Goal: Information Seeking & Learning: Learn about a topic

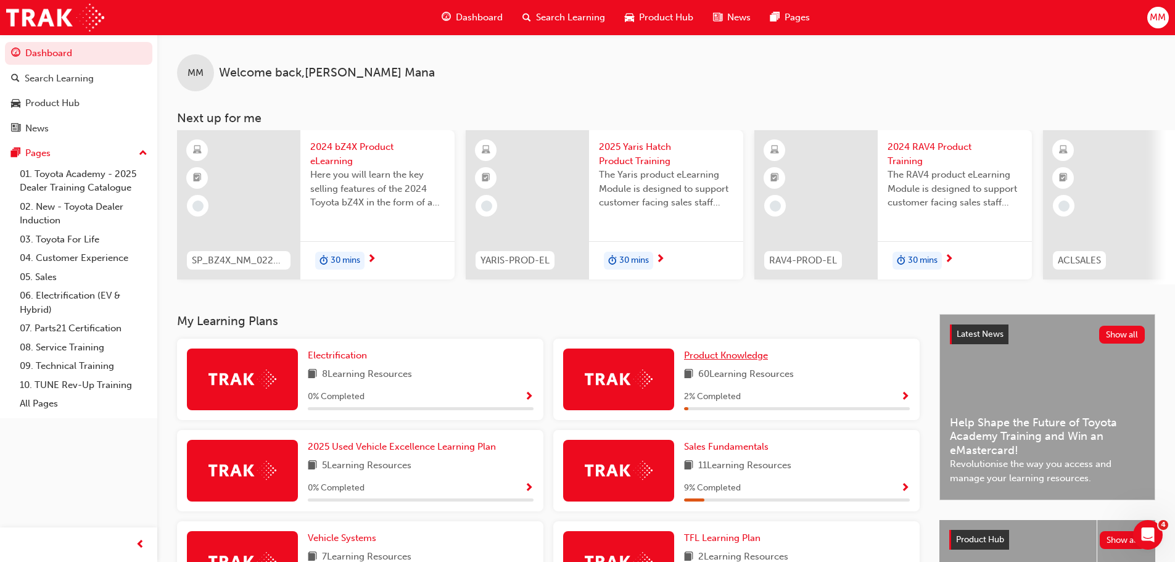
click at [693, 359] on span "Product Knowledge" at bounding box center [726, 355] width 84 height 11
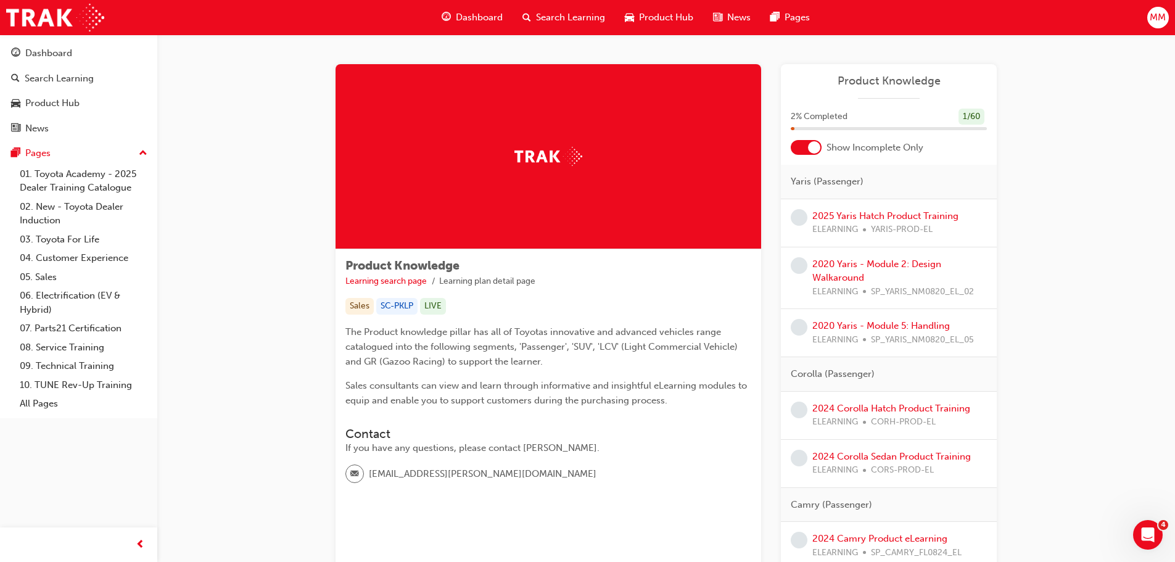
click at [914, 201] on div "2025 [PERSON_NAME] Product Training ELEARNING YARIS-PROD-EL" at bounding box center [889, 223] width 216 height 48
click at [906, 216] on link "2025 Yaris Hatch Product Training" at bounding box center [885, 215] width 146 height 11
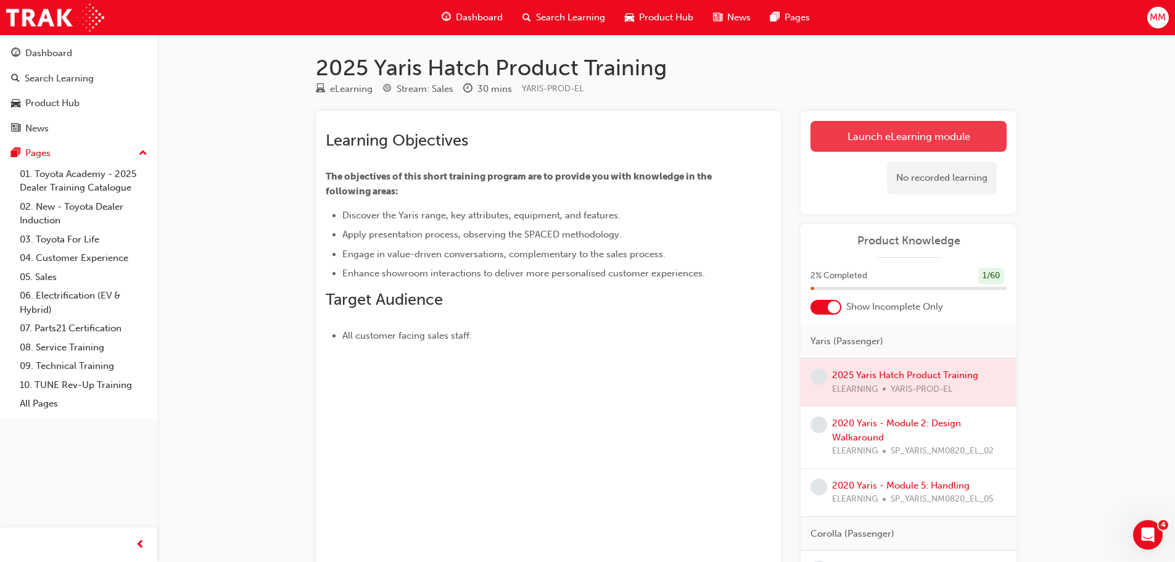
click at [862, 140] on link "Launch eLearning module" at bounding box center [909, 136] width 196 height 31
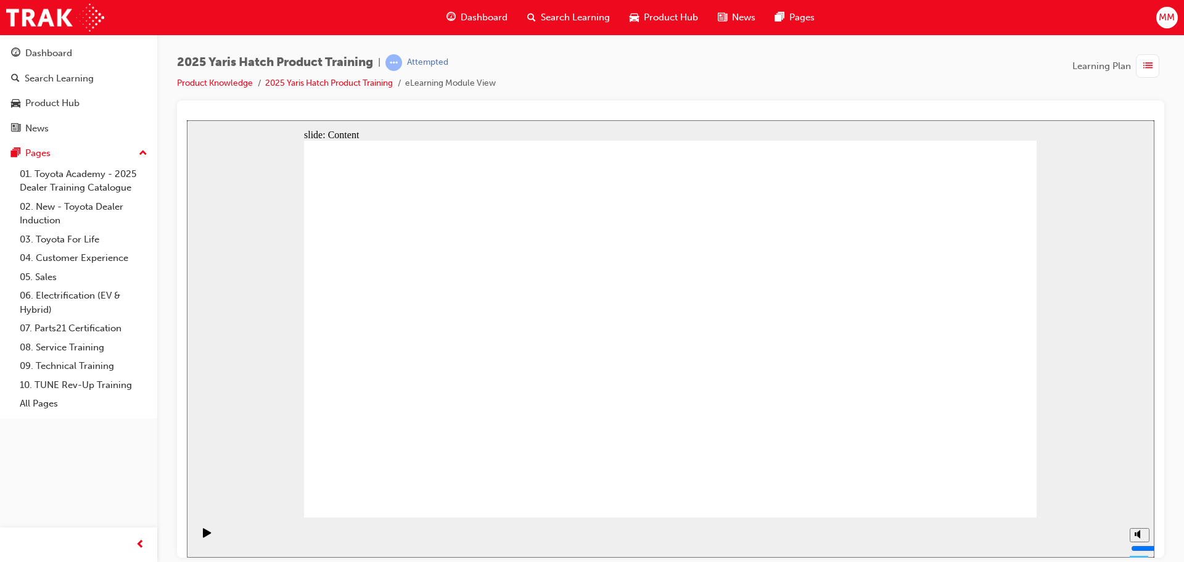
drag, startPoint x: 786, startPoint y: 477, endPoint x: 772, endPoint y: 563, distance: 86.8
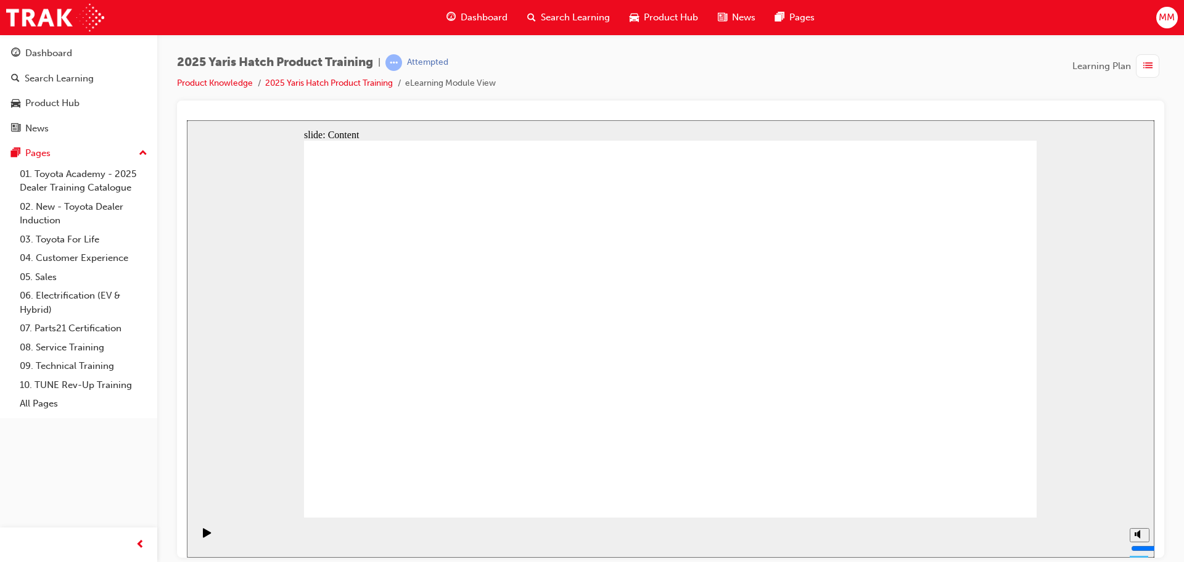
drag, startPoint x: 772, startPoint y: 563, endPoint x: 1010, endPoint y: 463, distance: 257.9
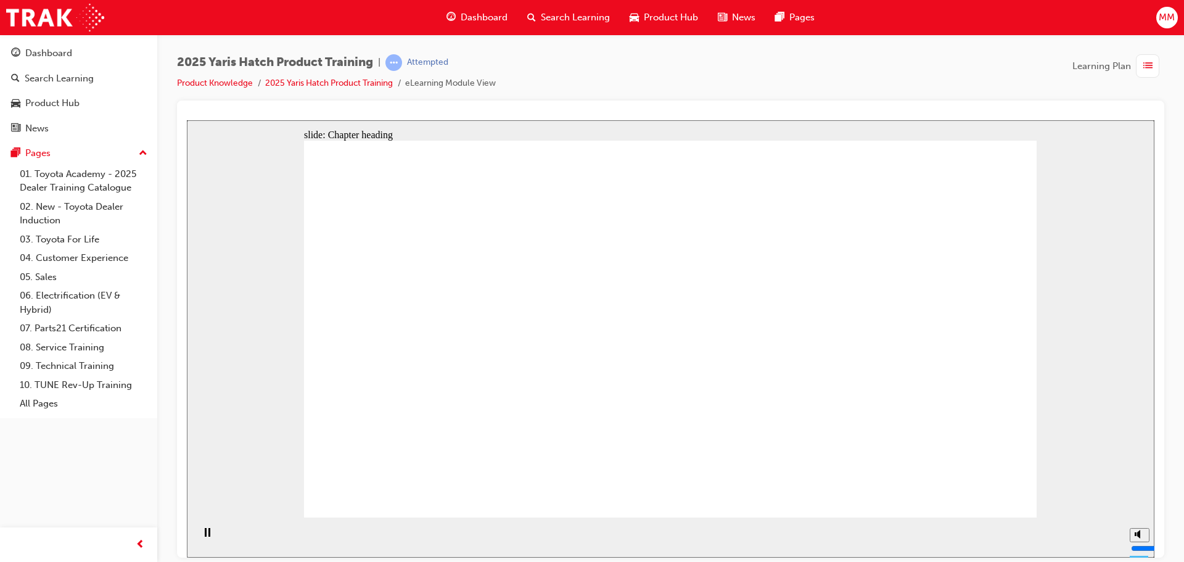
click at [205, 536] on icon "Pause (Ctrl+Alt+P)" at bounding box center [208, 531] width 6 height 9
click at [202, 538] on div "Play (Ctrl+Alt+P)" at bounding box center [207, 537] width 21 height 21
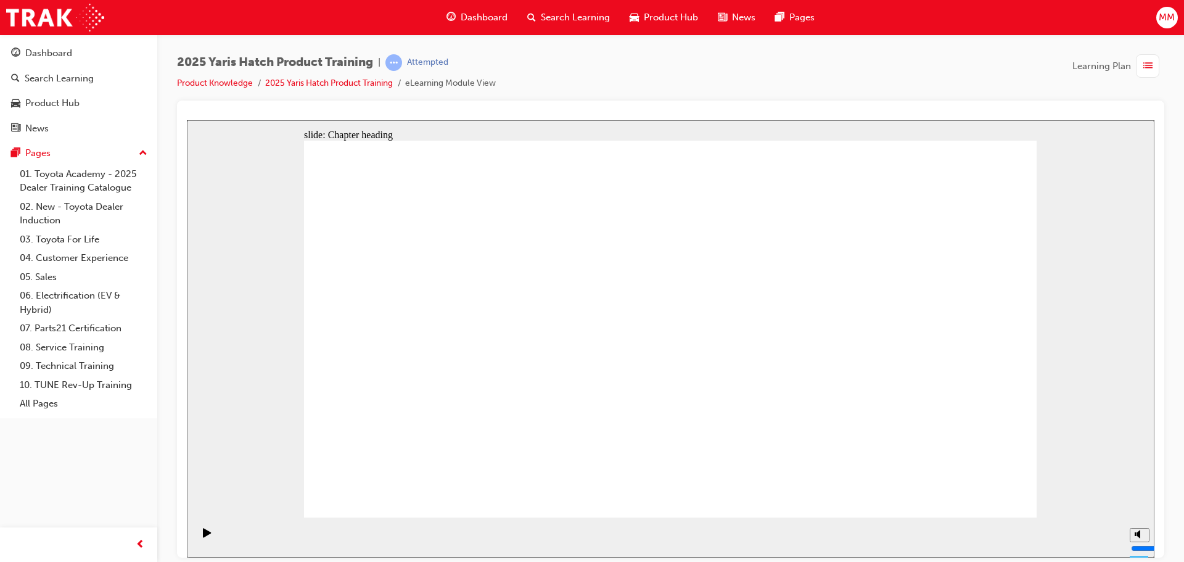
click at [204, 537] on icon "Play (Ctrl+Alt+P)" at bounding box center [207, 532] width 9 height 10
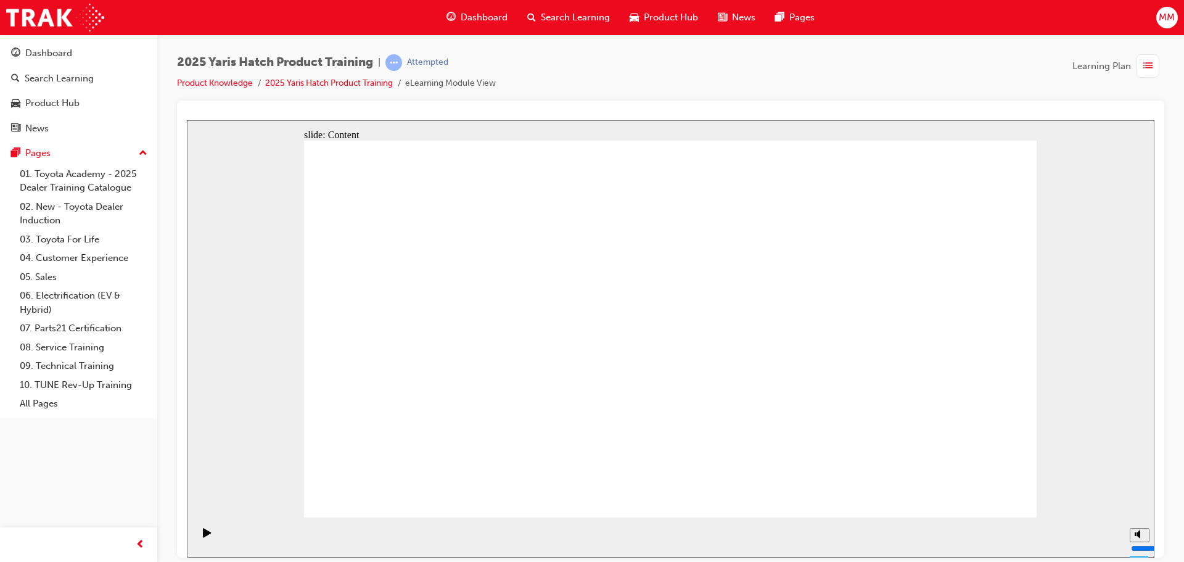
drag, startPoint x: 990, startPoint y: 487, endPoint x: 983, endPoint y: 492, distance: 8.4
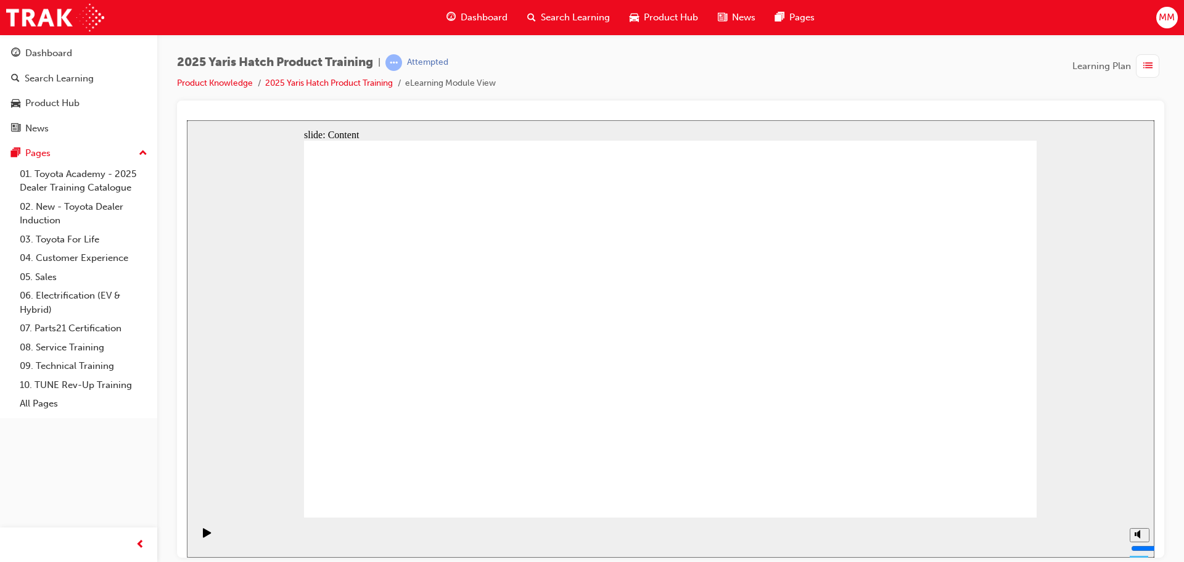
drag, startPoint x: 885, startPoint y: 328, endPoint x: 876, endPoint y: 354, distance: 27.9
drag, startPoint x: 984, startPoint y: 501, endPoint x: 989, endPoint y: 495, distance: 7.9
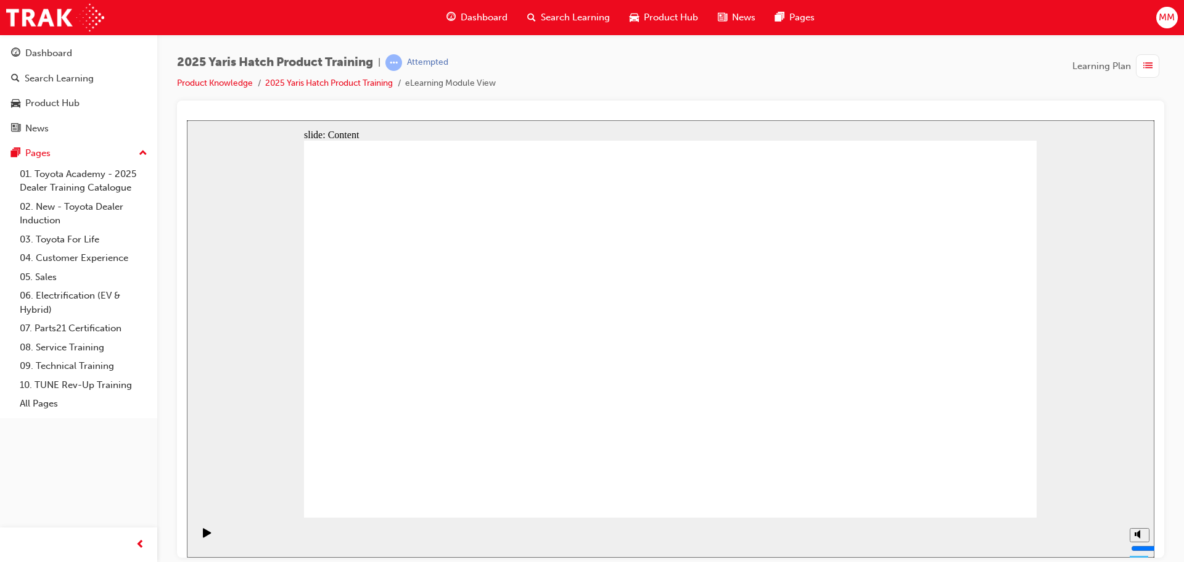
radio input "true"
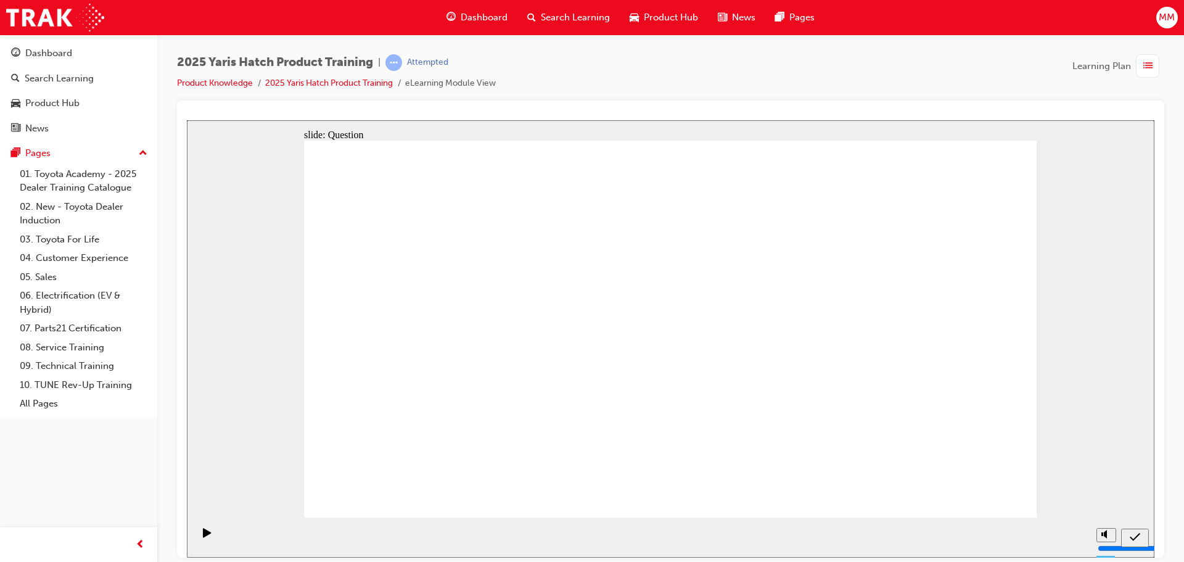
radio input "true"
drag, startPoint x: 999, startPoint y: 500, endPoint x: 995, endPoint y: 484, distance: 17.1
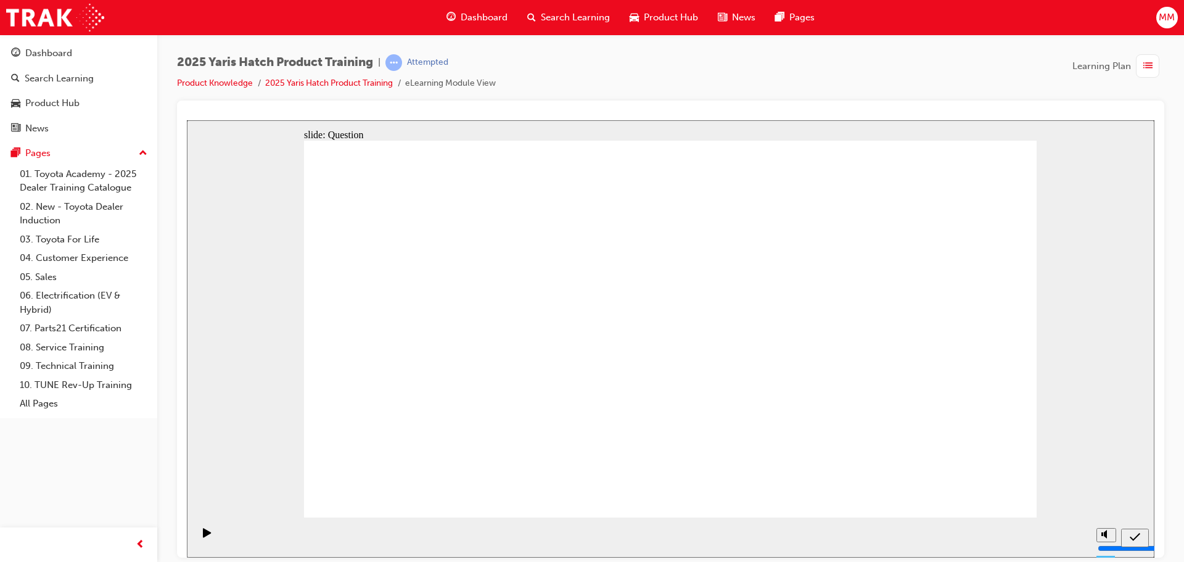
radio input "false"
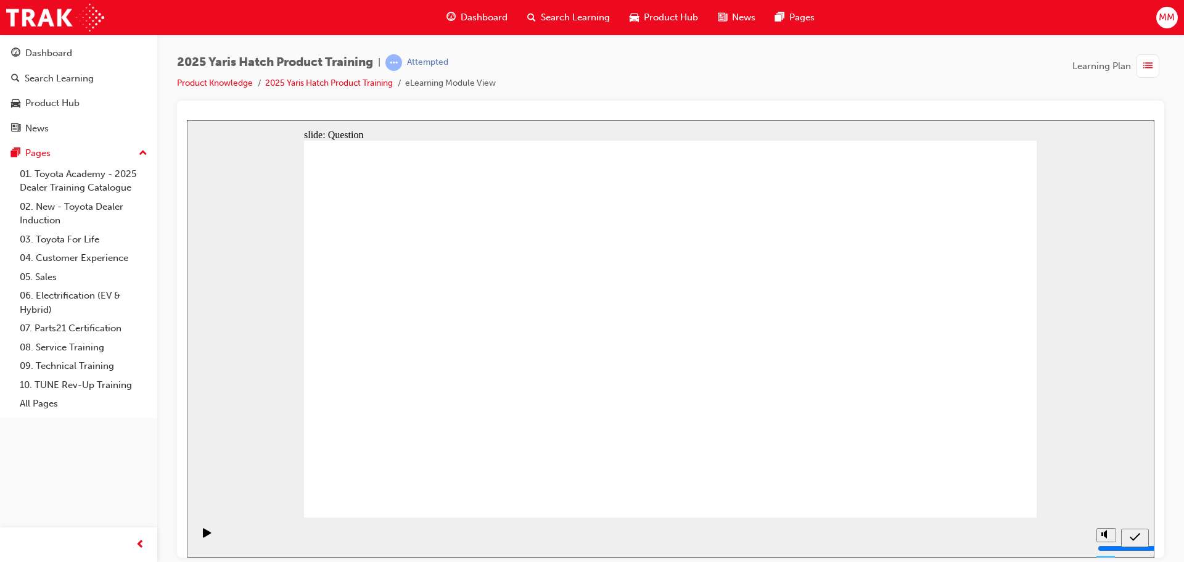
radio input "true"
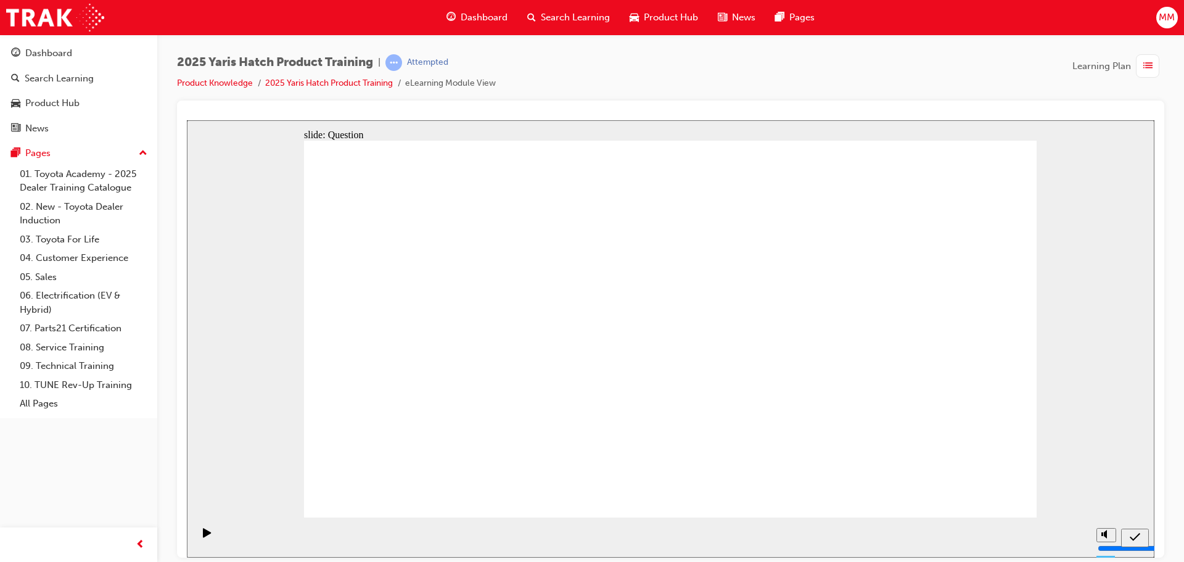
drag, startPoint x: 403, startPoint y: 314, endPoint x: 423, endPoint y: 321, distance: 20.5
drag, startPoint x: 433, startPoint y: 329, endPoint x: 414, endPoint y: 307, distance: 29.3
drag, startPoint x: 540, startPoint y: 290, endPoint x: 658, endPoint y: 395, distance: 157.7
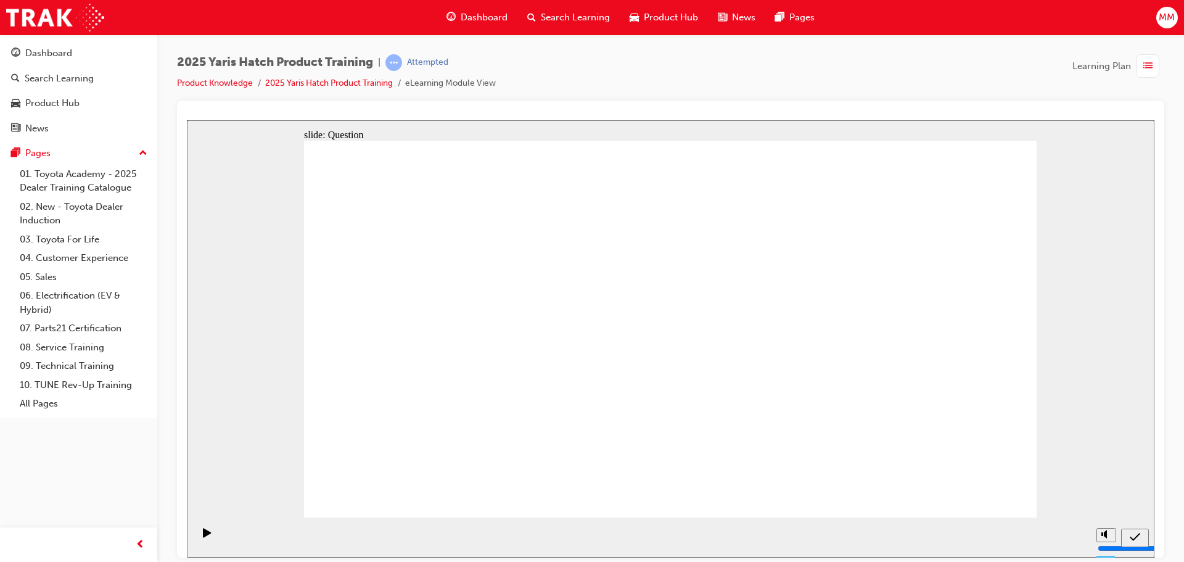
drag, startPoint x: 916, startPoint y: 332, endPoint x: 922, endPoint y: 435, distance: 103.8
drag, startPoint x: 796, startPoint y: 329, endPoint x: 547, endPoint y: 444, distance: 274.3
drag, startPoint x: 671, startPoint y: 331, endPoint x: 754, endPoint y: 424, distance: 125.4
drag, startPoint x: 399, startPoint y: 278, endPoint x: 406, endPoint y: 407, distance: 129.7
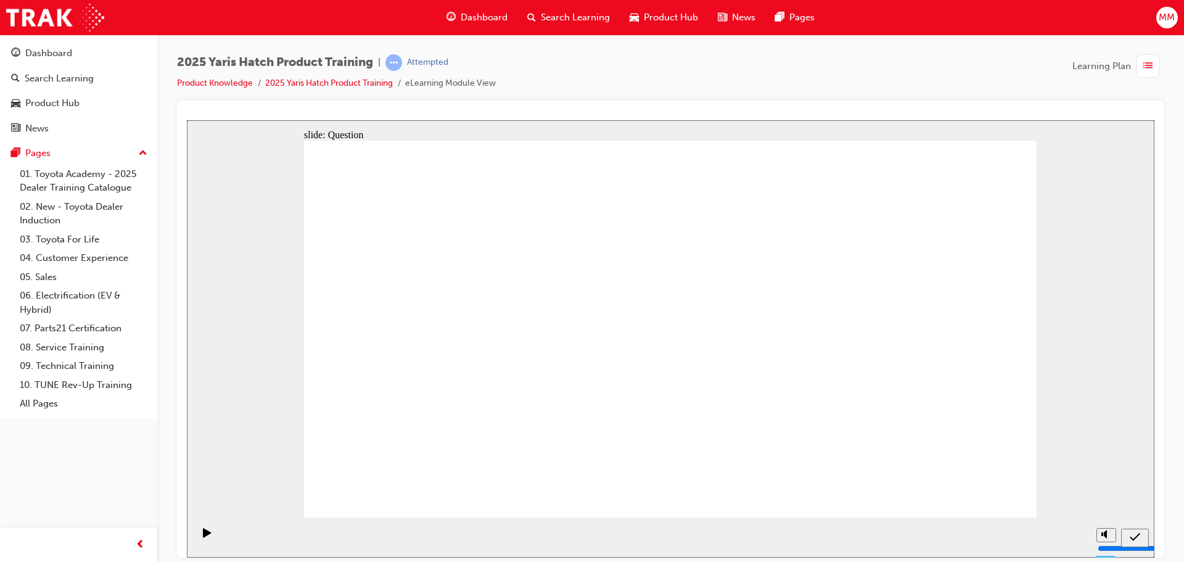
radio input "true"
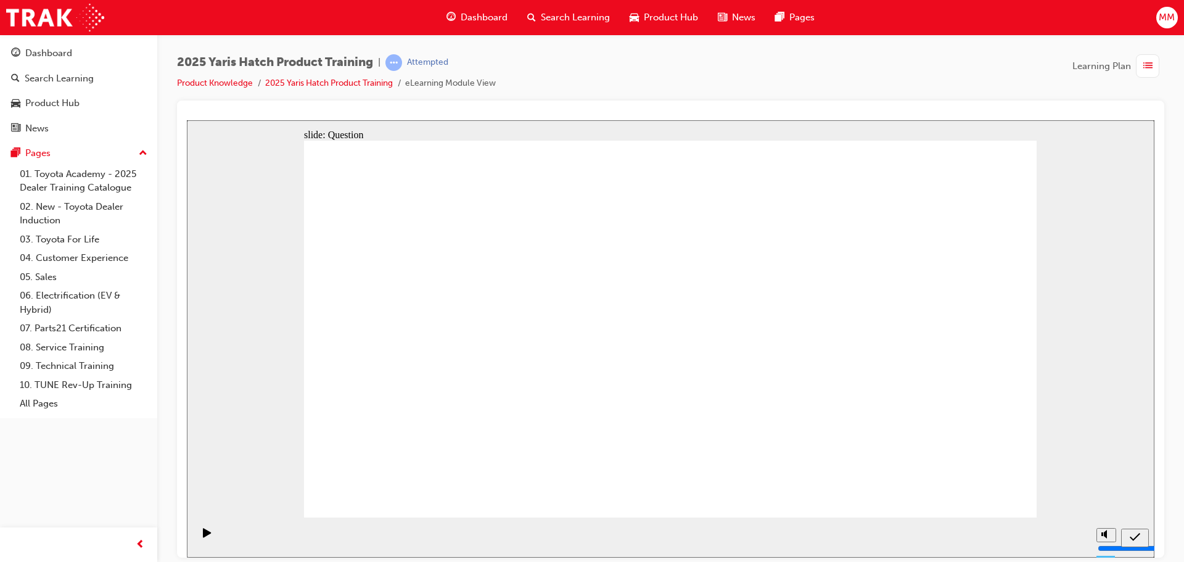
radio input "true"
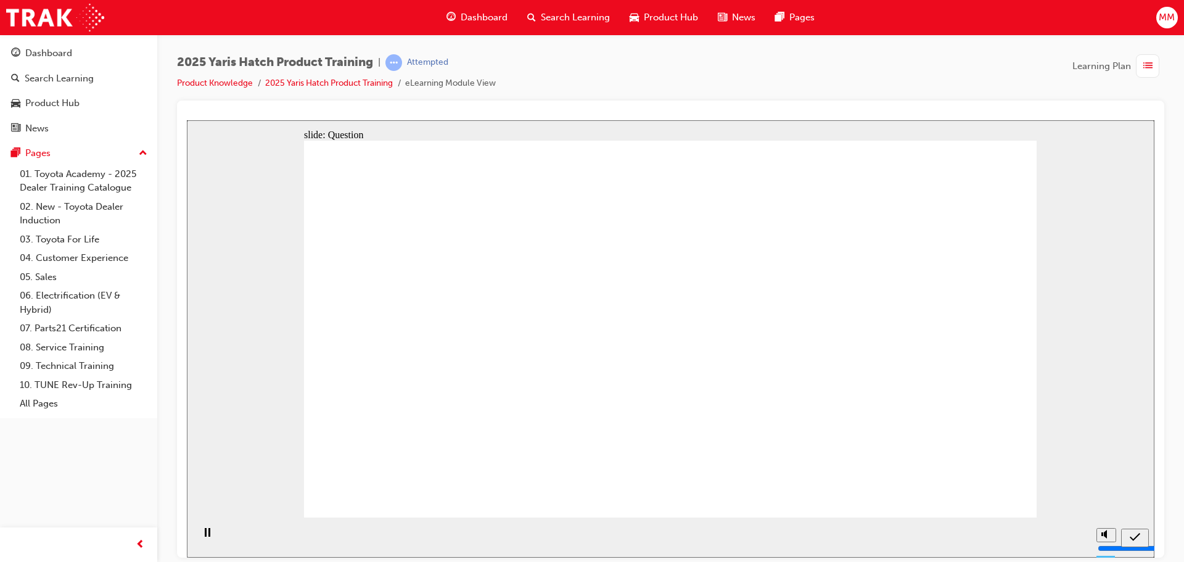
drag, startPoint x: 967, startPoint y: 345, endPoint x: 994, endPoint y: 318, distance: 38.4
radio input "true"
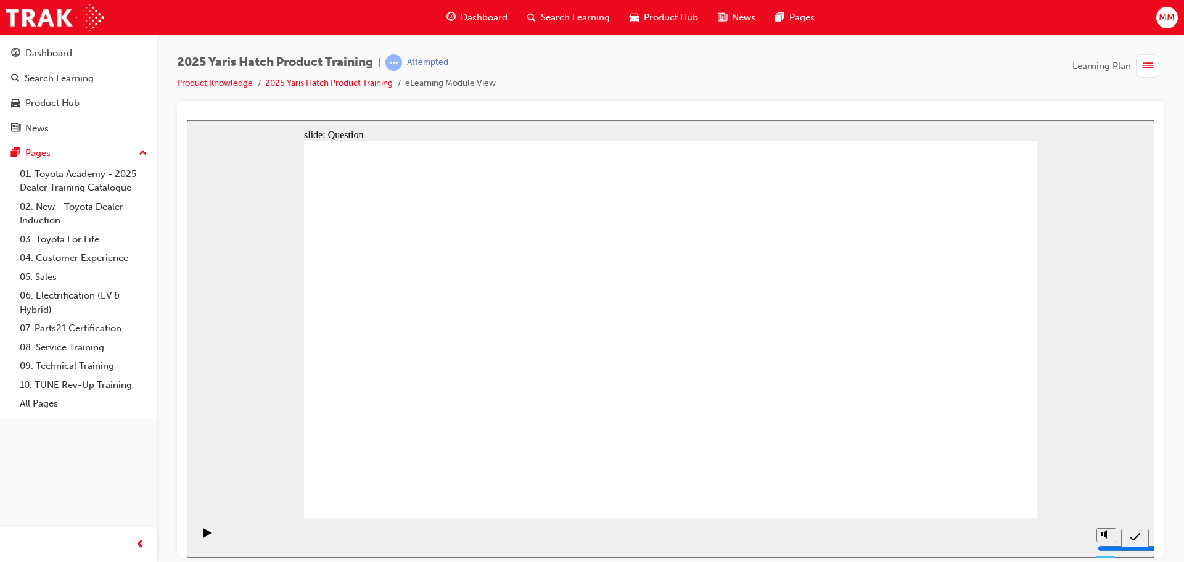
radio input "true"
drag, startPoint x: 766, startPoint y: 323, endPoint x: 503, endPoint y: 437, distance: 287.0
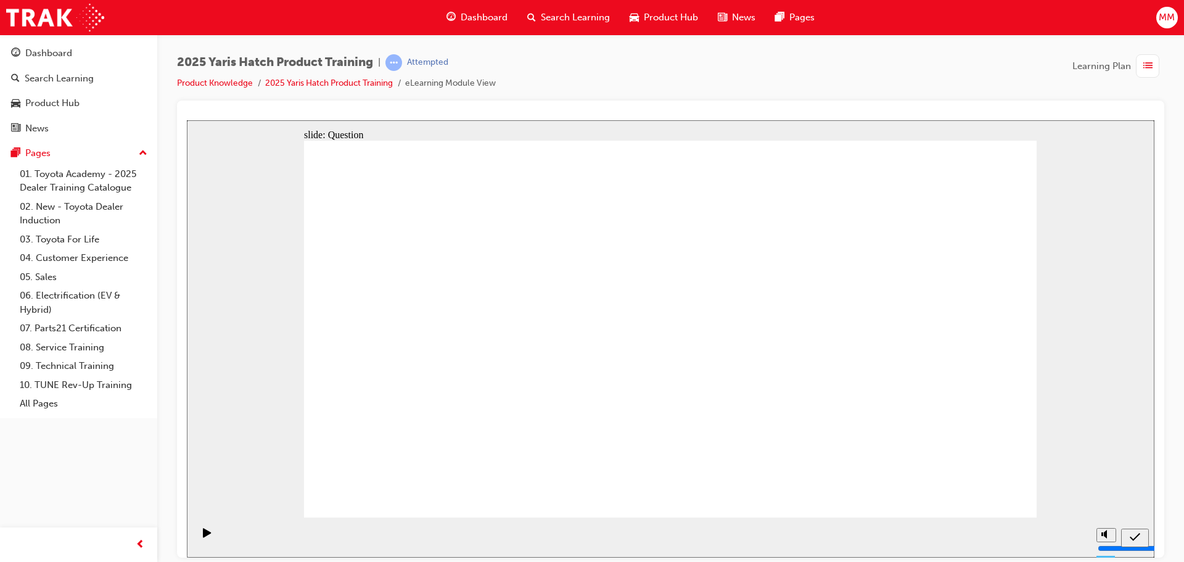
drag, startPoint x: 648, startPoint y: 328, endPoint x: 822, endPoint y: 392, distance: 185.4
drag, startPoint x: 933, startPoint y: 317, endPoint x: 900, endPoint y: 358, distance: 52.7
drag, startPoint x: 907, startPoint y: 388, endPoint x: 877, endPoint y: 284, distance: 108.7
drag, startPoint x: 526, startPoint y: 308, endPoint x: 416, endPoint y: 423, distance: 159.2
drag, startPoint x: 872, startPoint y: 297, endPoint x: 891, endPoint y: 322, distance: 31.7
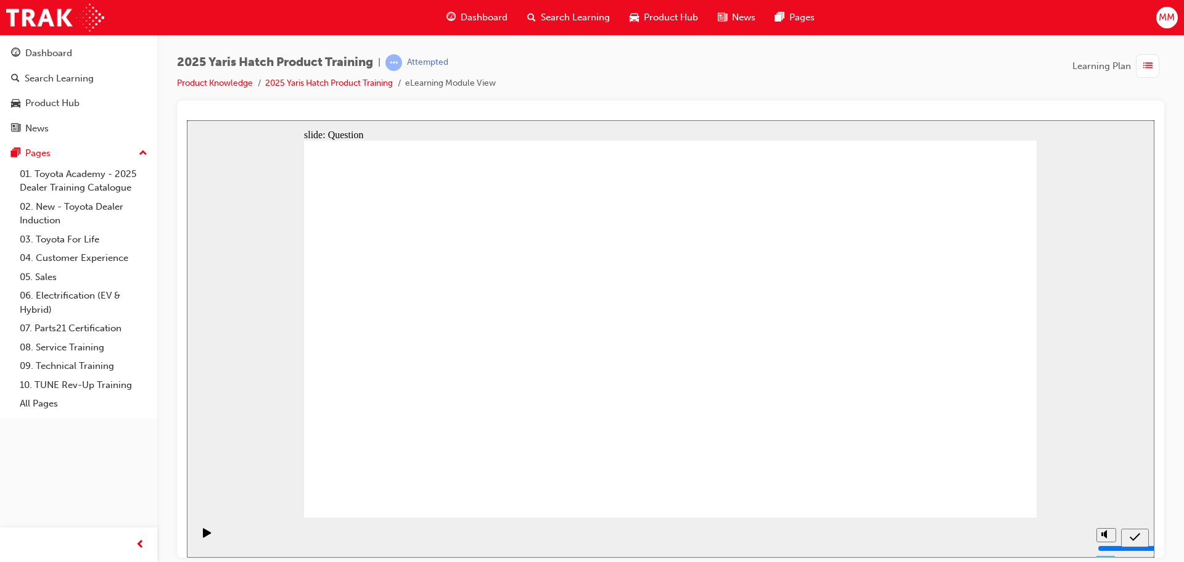
drag, startPoint x: 956, startPoint y: 448, endPoint x: 941, endPoint y: 397, distance: 53.3
drag, startPoint x: 951, startPoint y: 421, endPoint x: 902, endPoint y: 326, distance: 107.0
drag, startPoint x: 427, startPoint y: 330, endPoint x: 946, endPoint y: 448, distance: 531.5
drag, startPoint x: 877, startPoint y: 332, endPoint x: 669, endPoint y: 429, distance: 229.9
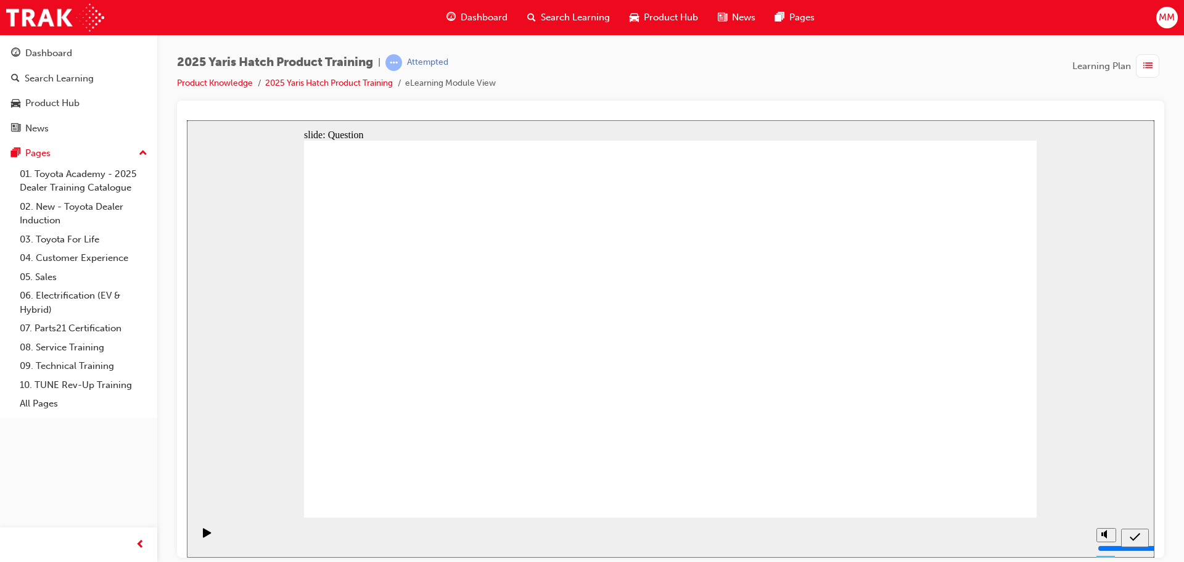
radio input "false"
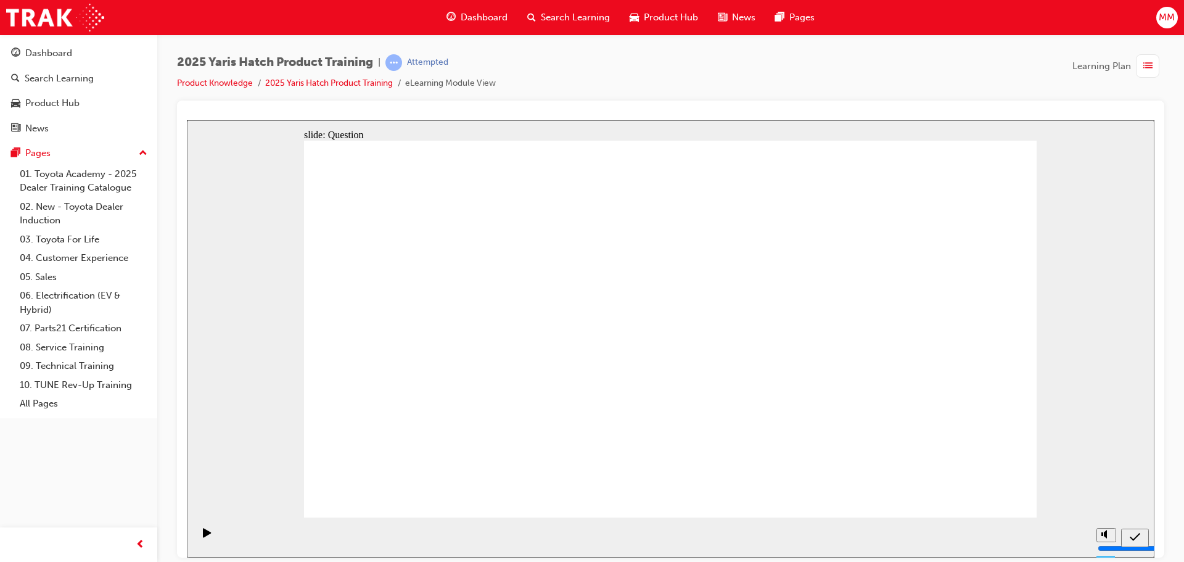
radio input "true"
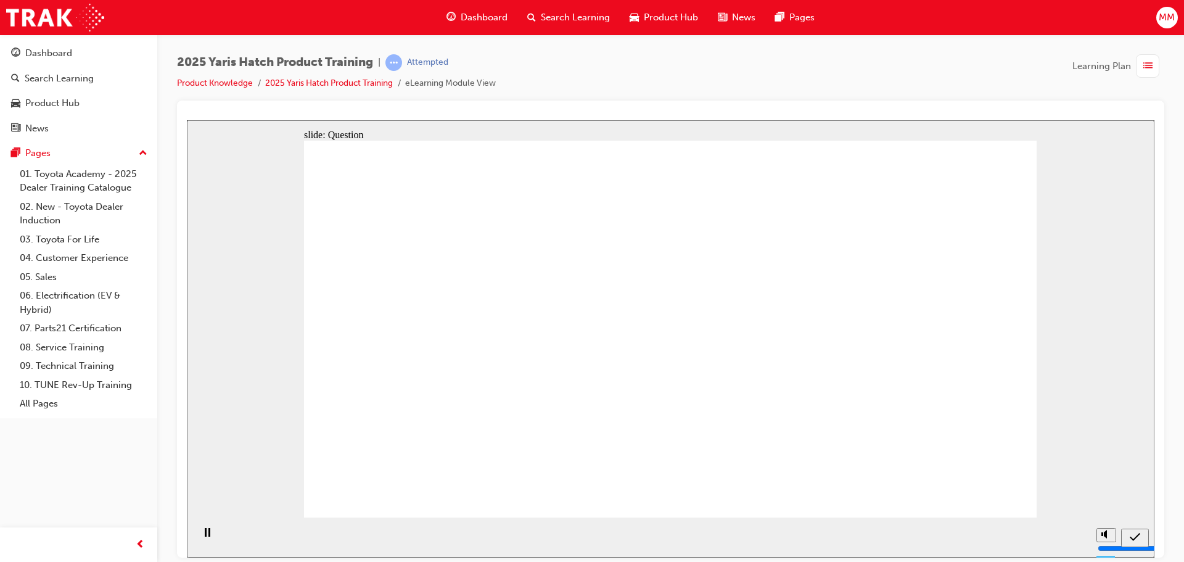
radio input "true"
drag, startPoint x: 1001, startPoint y: 483, endPoint x: 998, endPoint y: 489, distance: 6.9
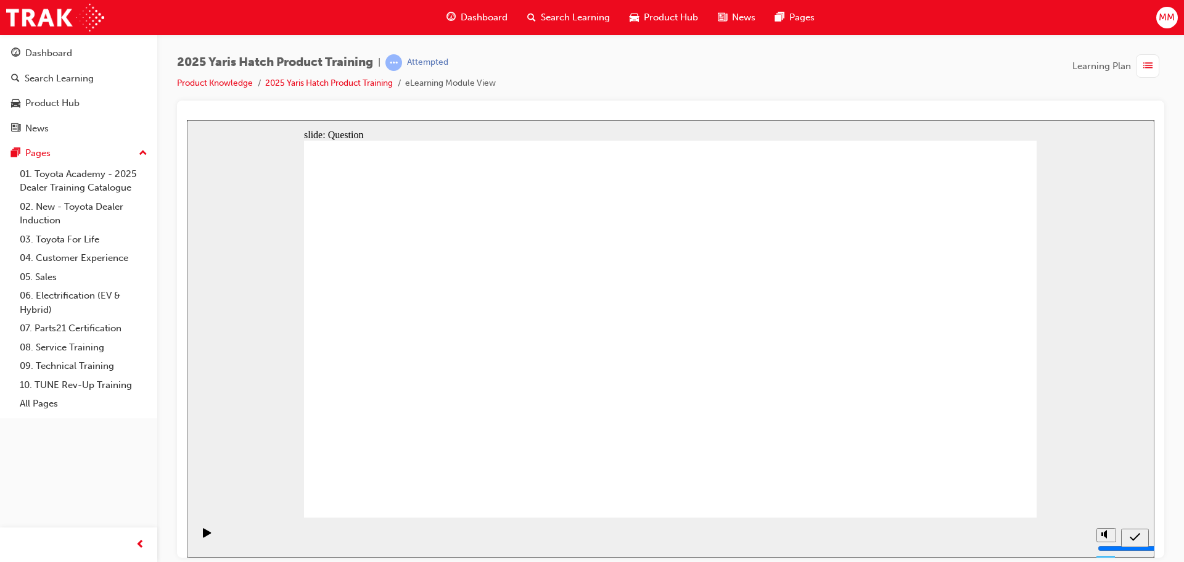
radio input "true"
drag, startPoint x: 969, startPoint y: 480, endPoint x: 972, endPoint y: 487, distance: 8.0
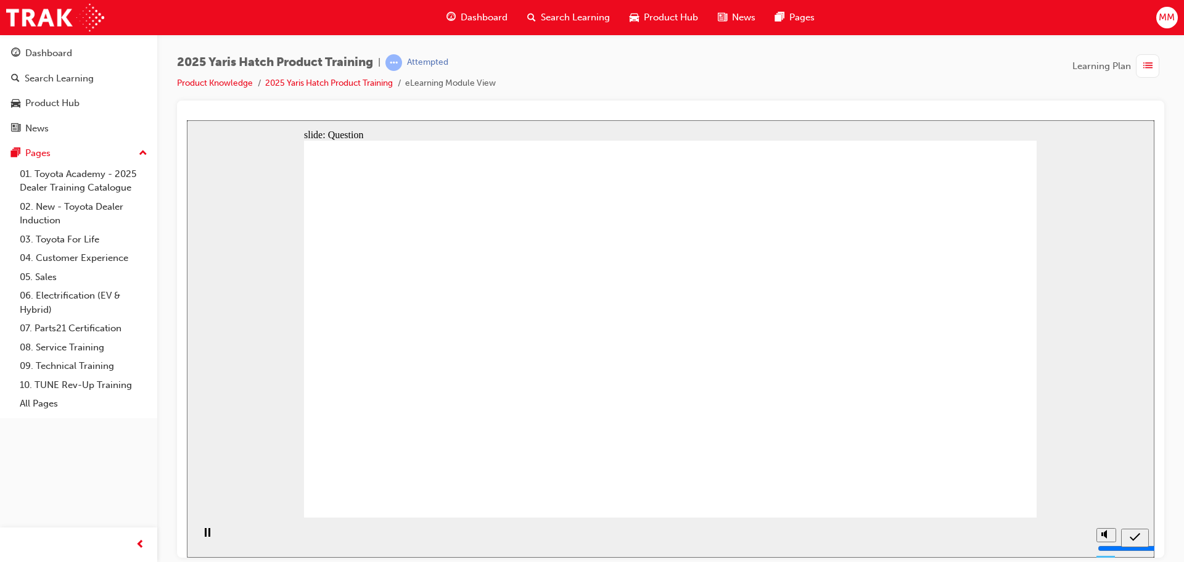
radio input "true"
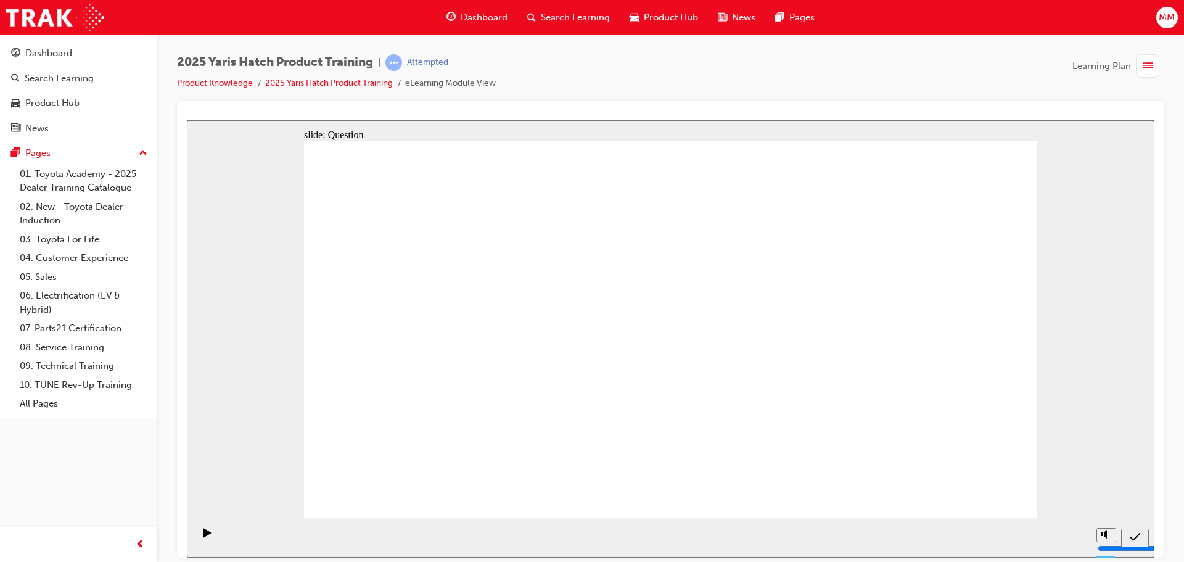
drag, startPoint x: 410, startPoint y: 328, endPoint x: 397, endPoint y: 337, distance: 16.3
drag, startPoint x: 542, startPoint y: 306, endPoint x: 685, endPoint y: 418, distance: 181.9
drag, startPoint x: 669, startPoint y: 341, endPoint x: 835, endPoint y: 466, distance: 208.4
drag, startPoint x: 799, startPoint y: 297, endPoint x: 542, endPoint y: 397, distance: 276.5
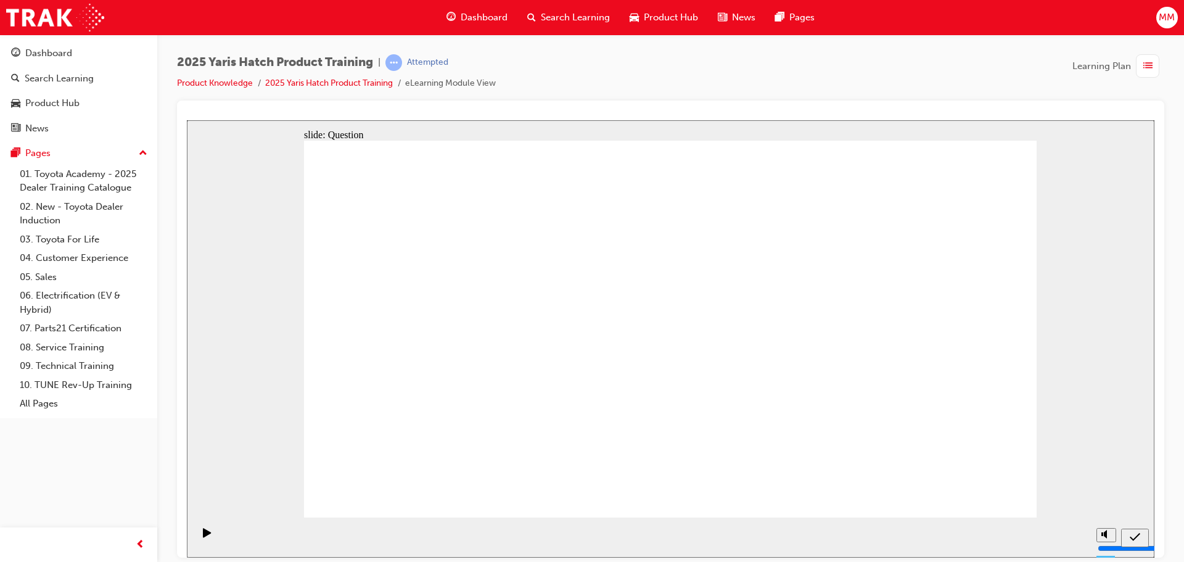
drag, startPoint x: 418, startPoint y: 326, endPoint x: 957, endPoint y: 437, distance: 550.0
drag, startPoint x: 949, startPoint y: 326, endPoint x: 416, endPoint y: 471, distance: 552.9
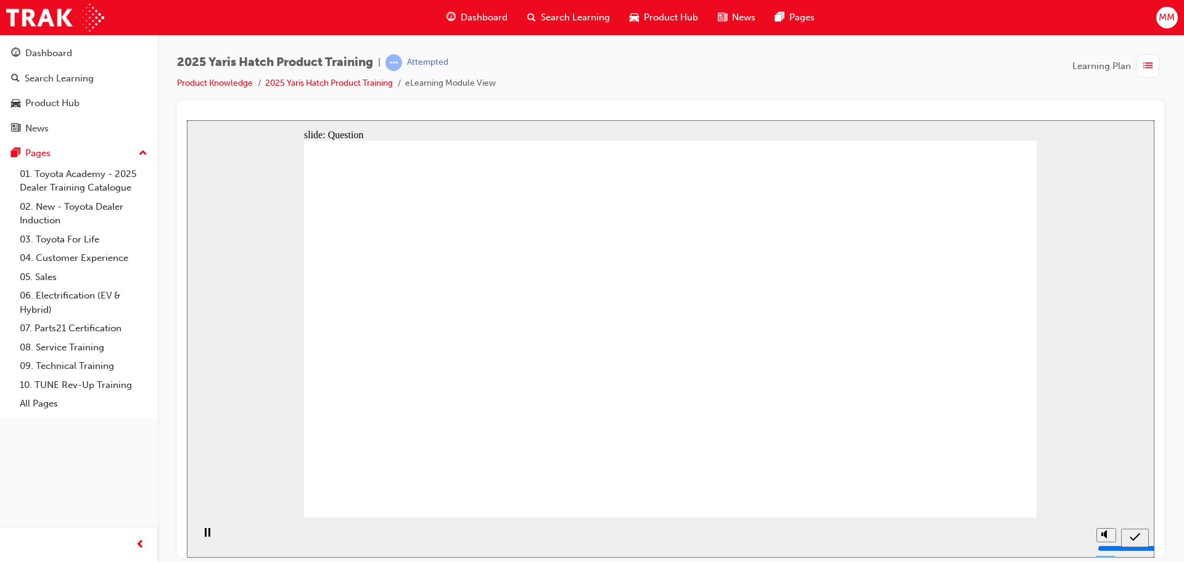
radio input "true"
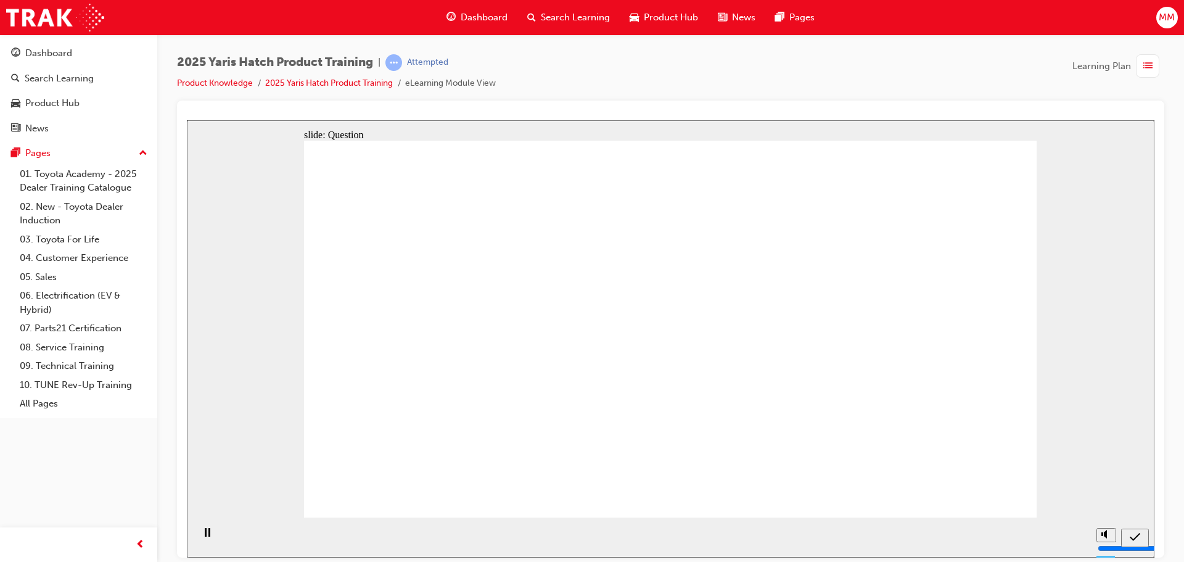
radio input "true"
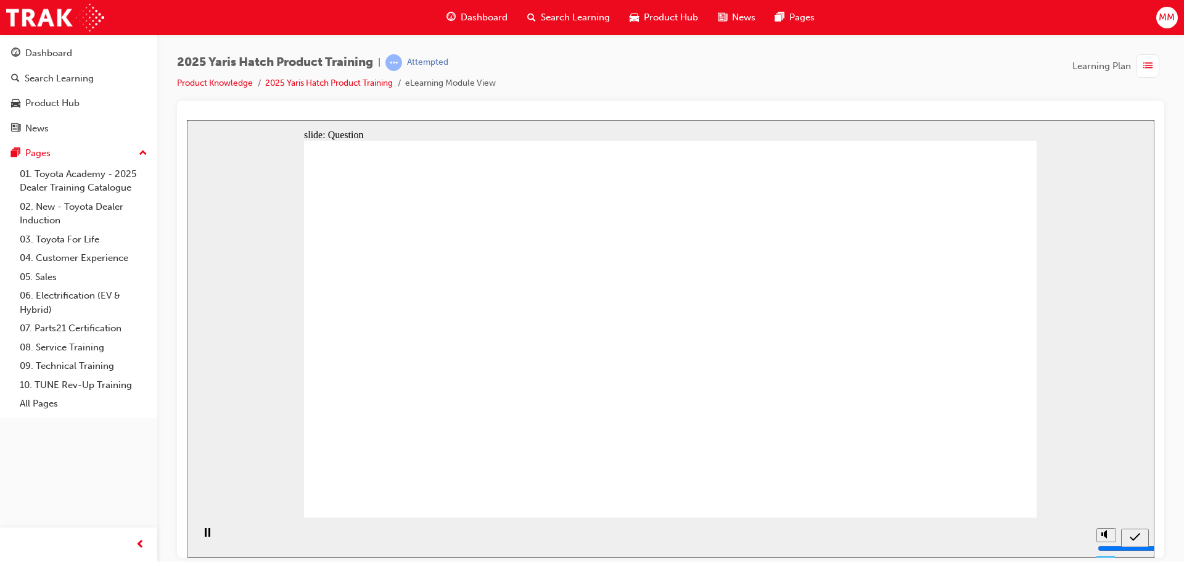
radio input "true"
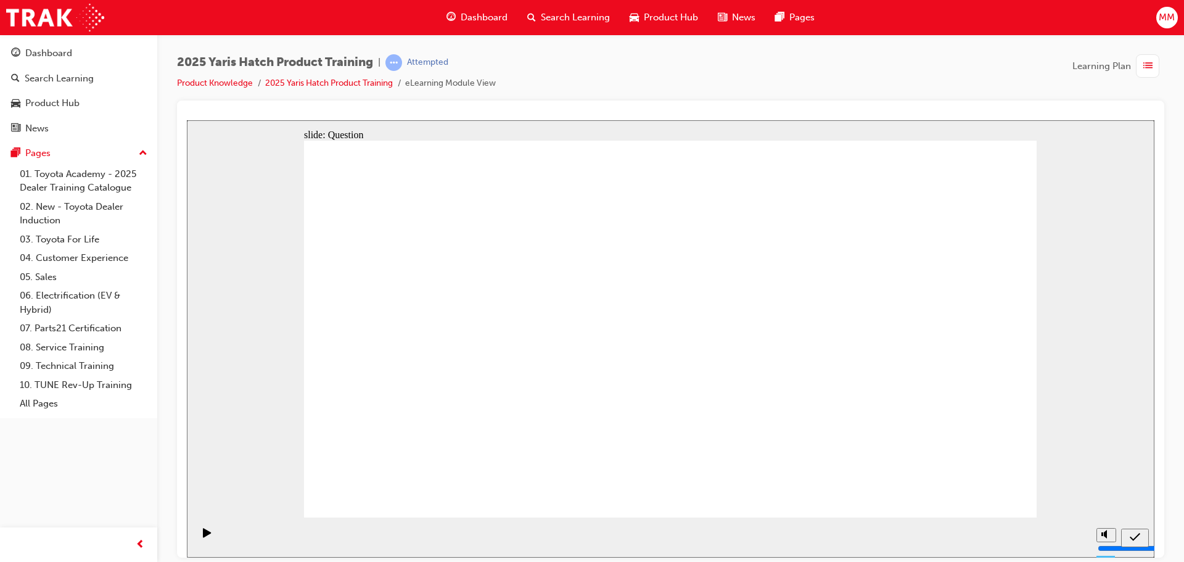
drag, startPoint x: 562, startPoint y: 281, endPoint x: 426, endPoint y: 392, distance: 175.7
drag, startPoint x: 806, startPoint y: 315, endPoint x: 539, endPoint y: 437, distance: 293.7
drag, startPoint x: 924, startPoint y: 289, endPoint x: 657, endPoint y: 405, distance: 291.2
drag, startPoint x: 668, startPoint y: 313, endPoint x: 795, endPoint y: 439, distance: 178.8
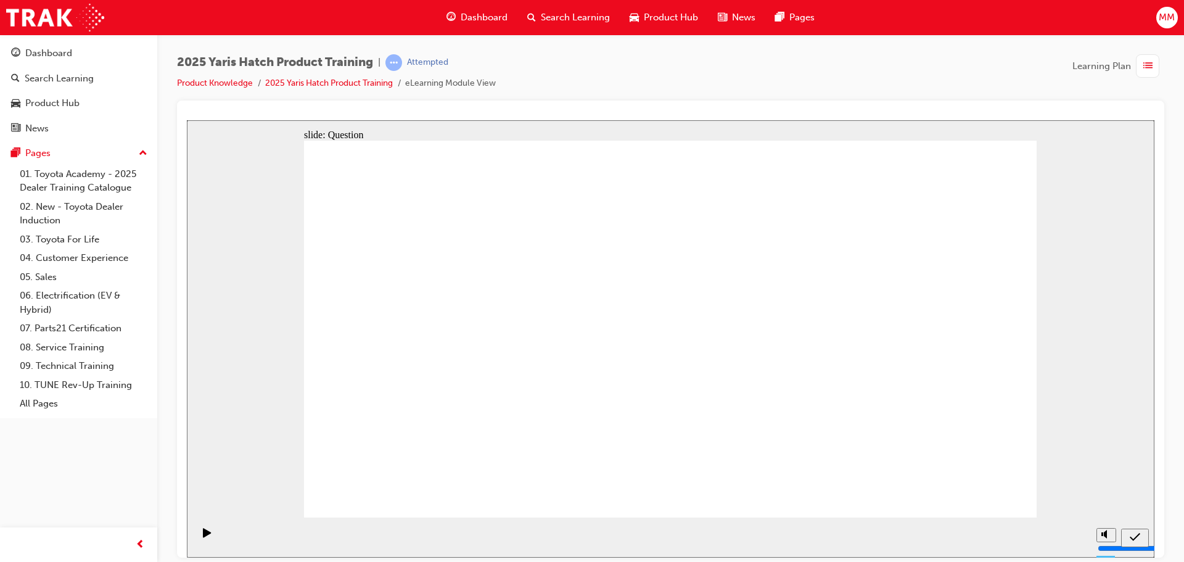
drag, startPoint x: 387, startPoint y: 276, endPoint x: 907, endPoint y: 400, distance: 535.2
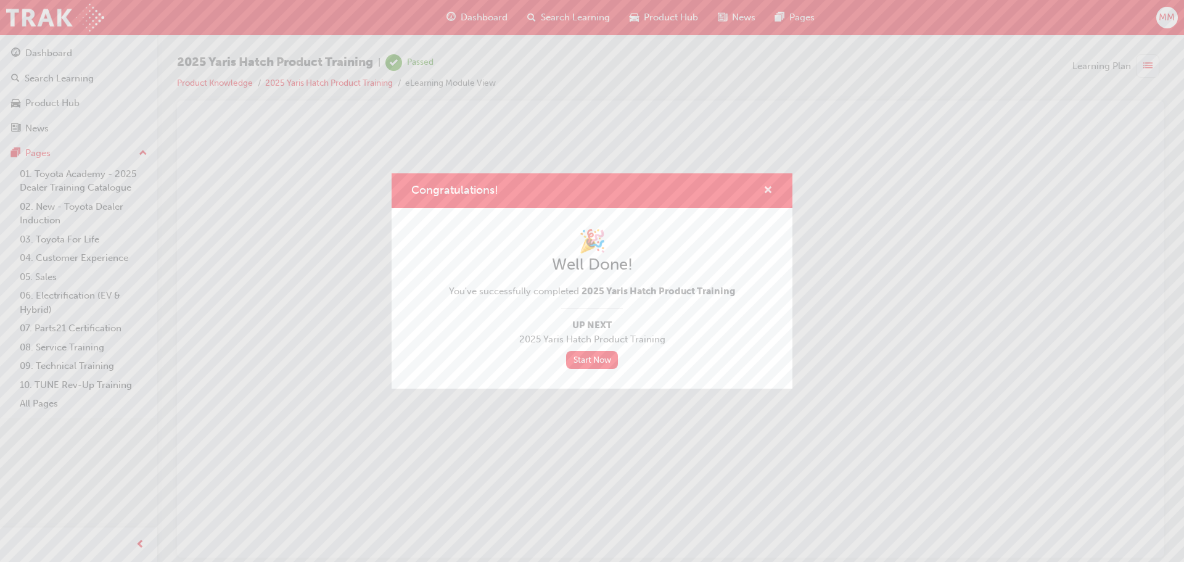
click at [765, 189] on span "cross-icon" at bounding box center [768, 191] width 9 height 11
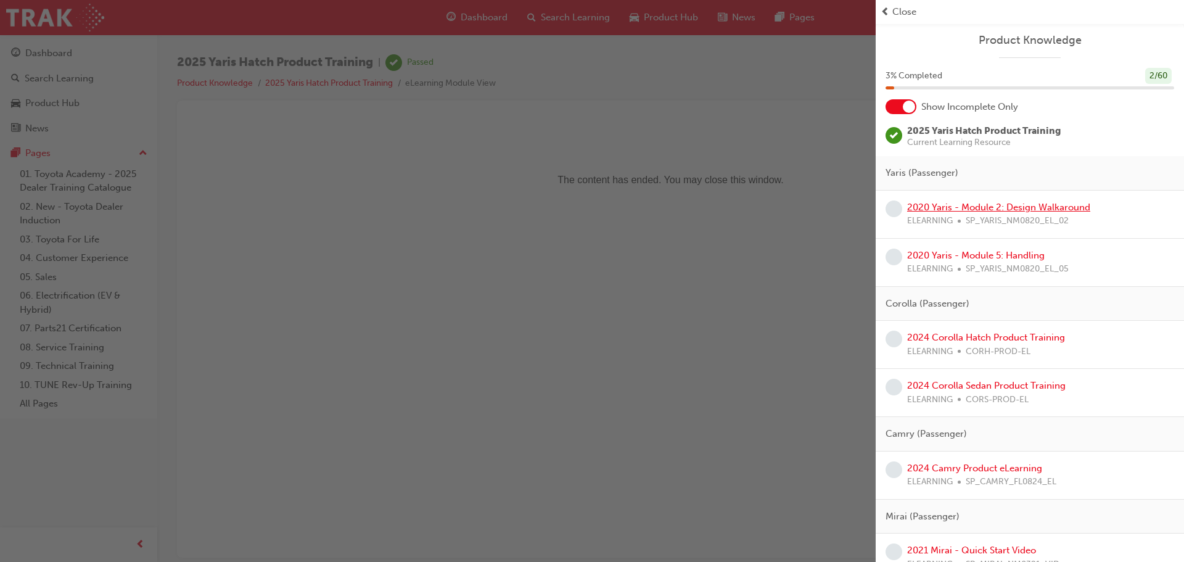
click at [923, 209] on link "2020 Yaris - Module 2: Design Walkaround" at bounding box center [998, 207] width 183 height 11
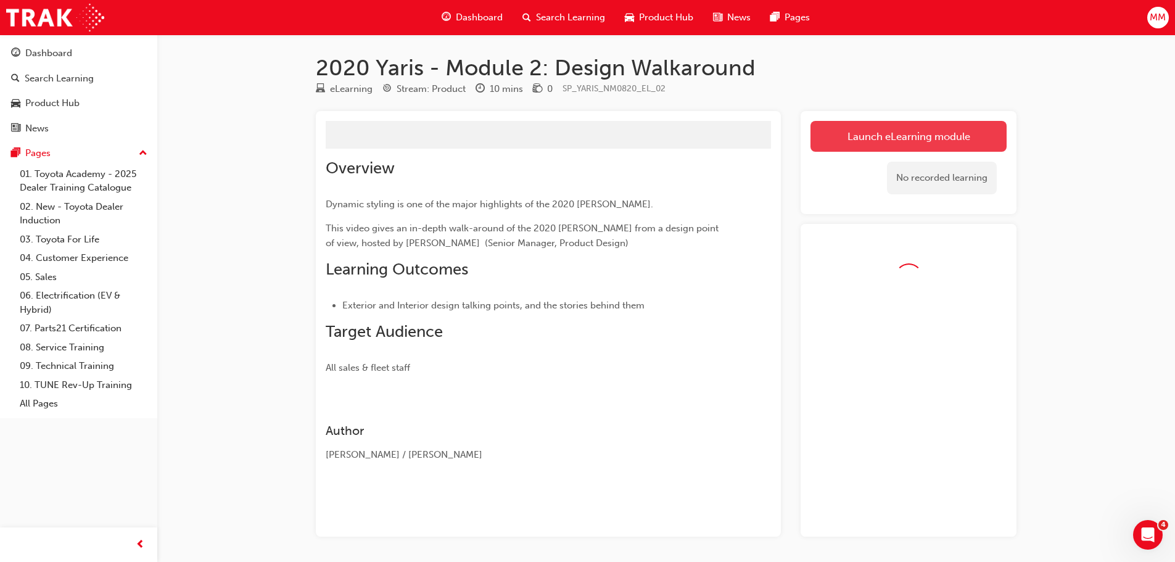
click at [917, 141] on button "Launch eLearning module" at bounding box center [909, 136] width 196 height 31
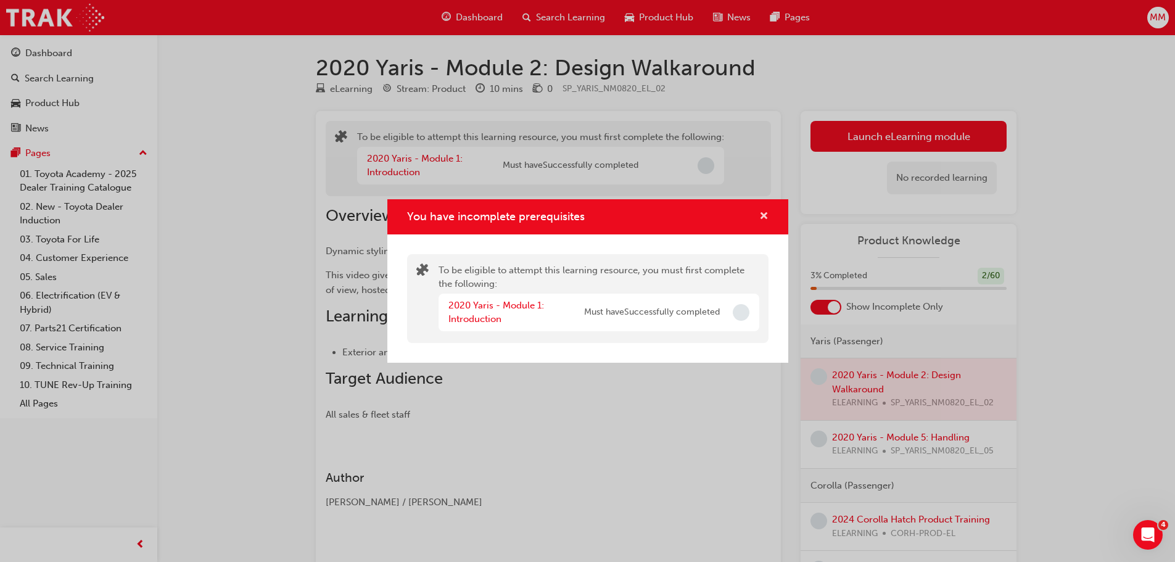
click at [765, 220] on span "cross-icon" at bounding box center [763, 217] width 9 height 11
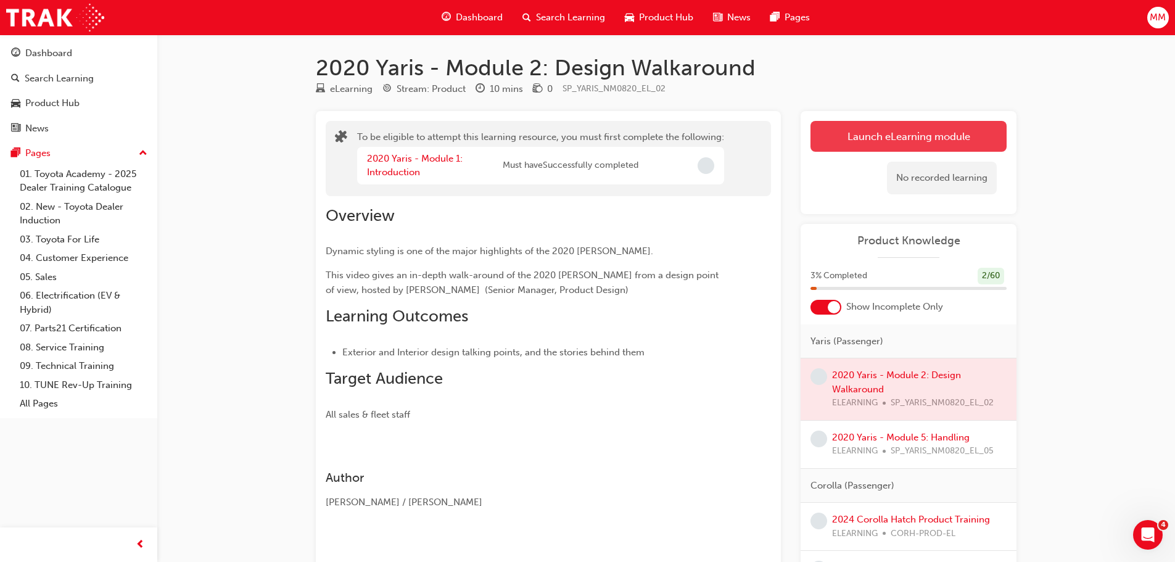
click at [865, 132] on button "Launch eLearning module" at bounding box center [909, 136] width 196 height 31
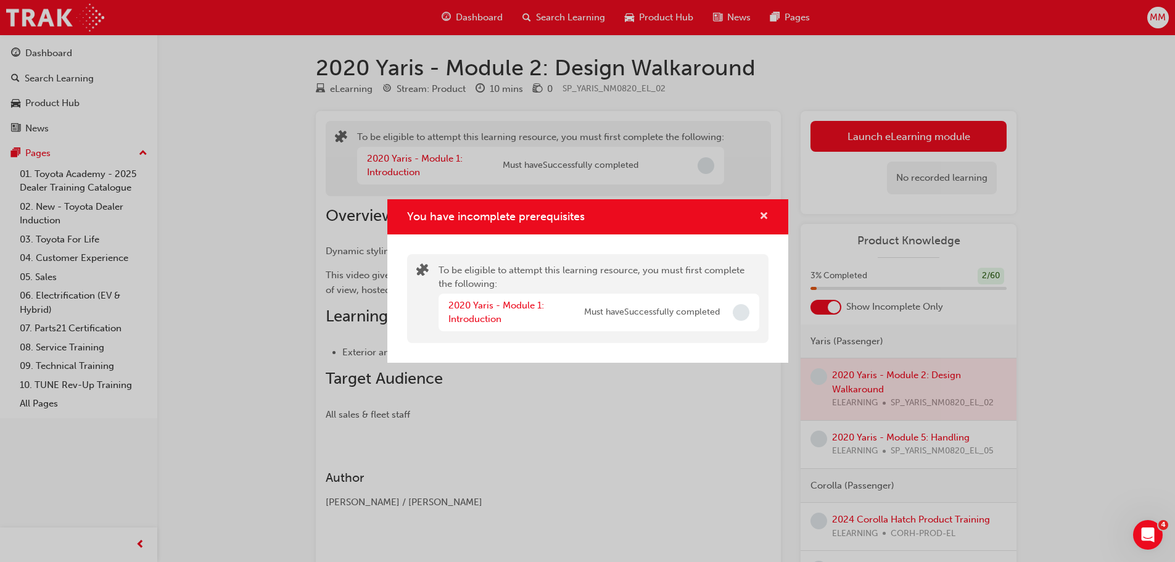
click at [759, 217] on button "You have incomplete prerequisites" at bounding box center [763, 216] width 9 height 15
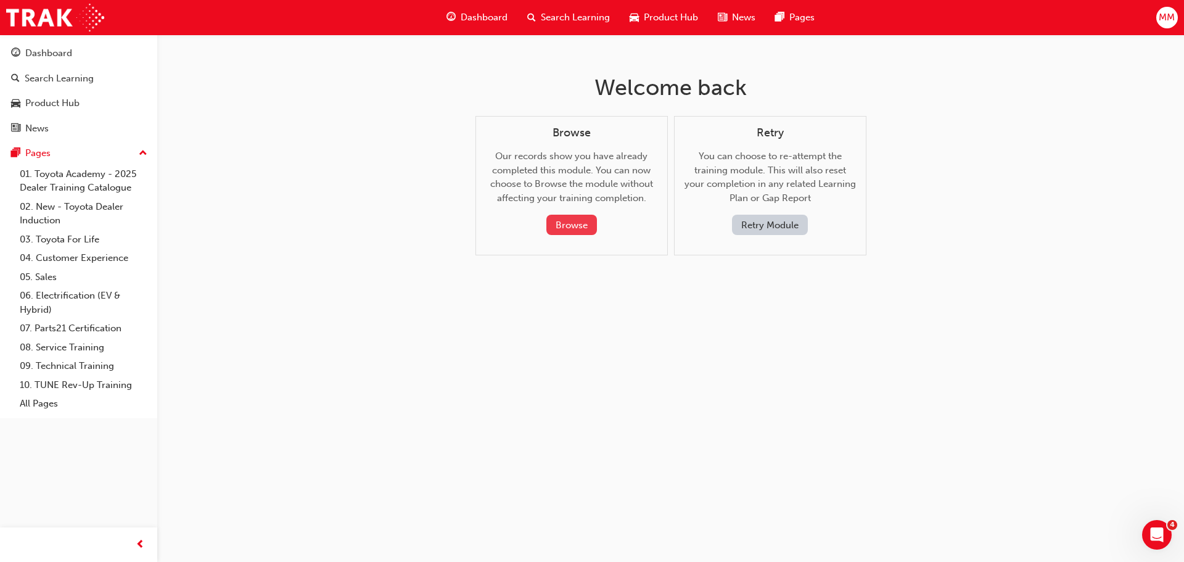
click at [559, 220] on button "Browse" at bounding box center [572, 225] width 51 height 20
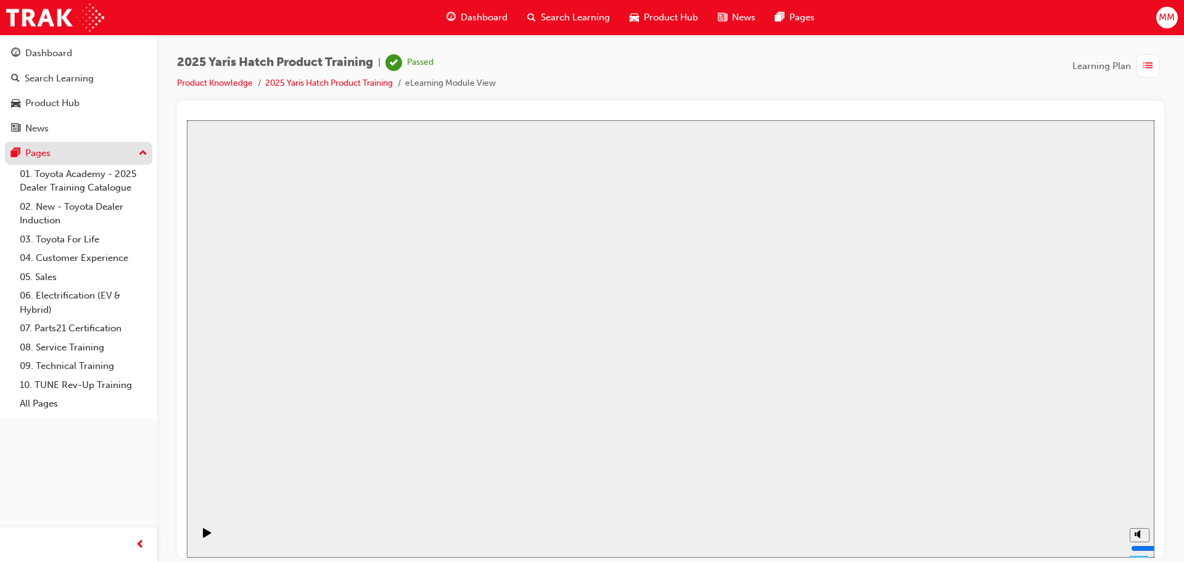
click at [105, 145] on button "Pages" at bounding box center [78, 153] width 147 height 23
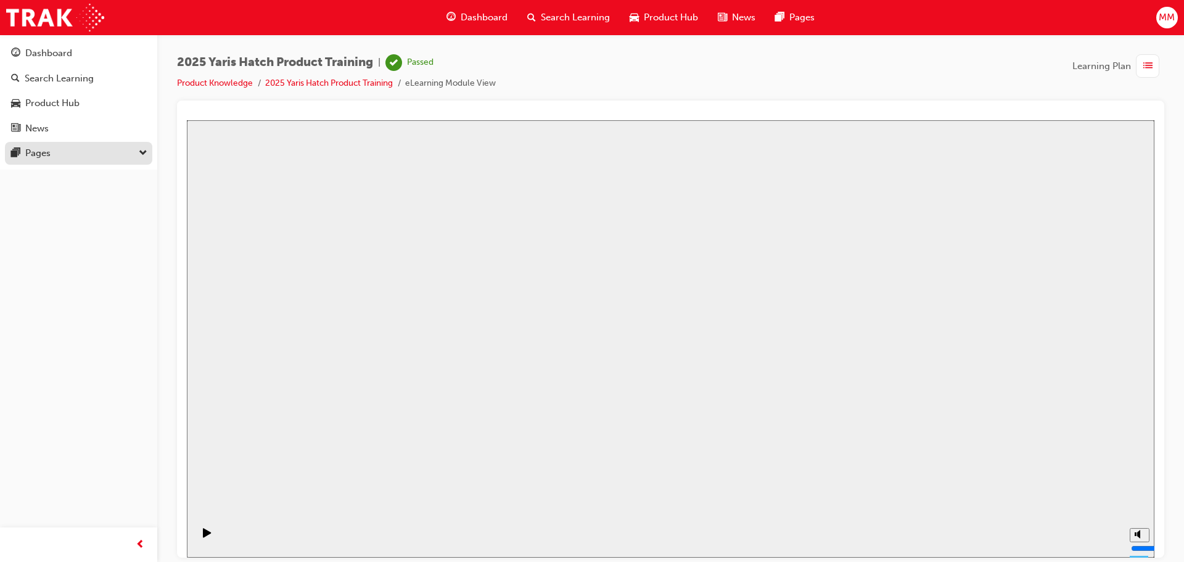
click at [105, 145] on button "Pages" at bounding box center [78, 153] width 147 height 23
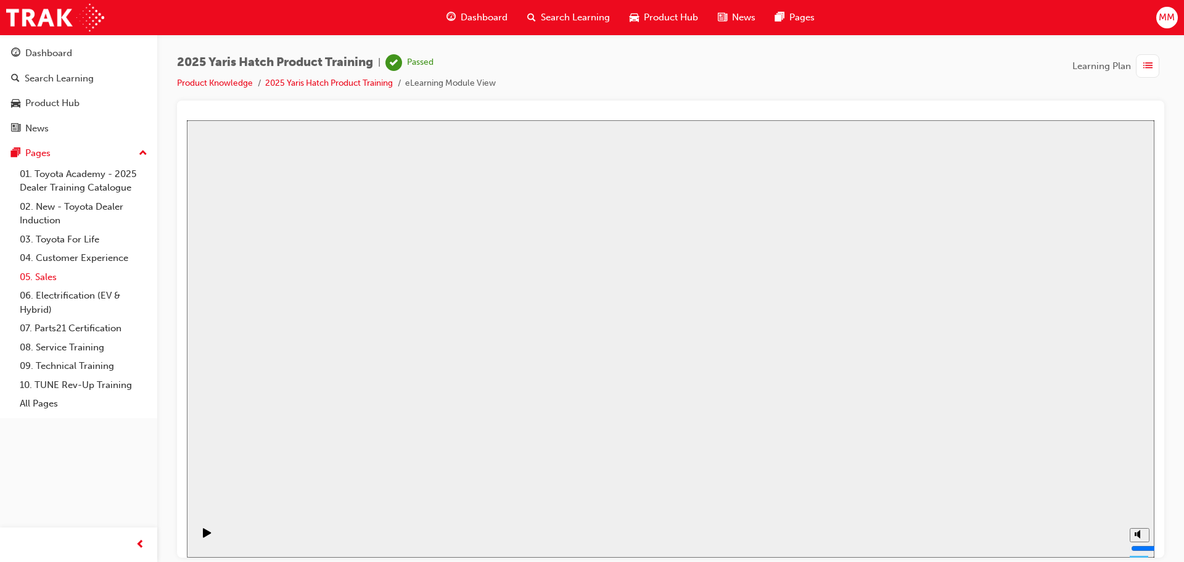
click at [48, 279] on link "05. Sales" at bounding box center [84, 277] width 138 height 19
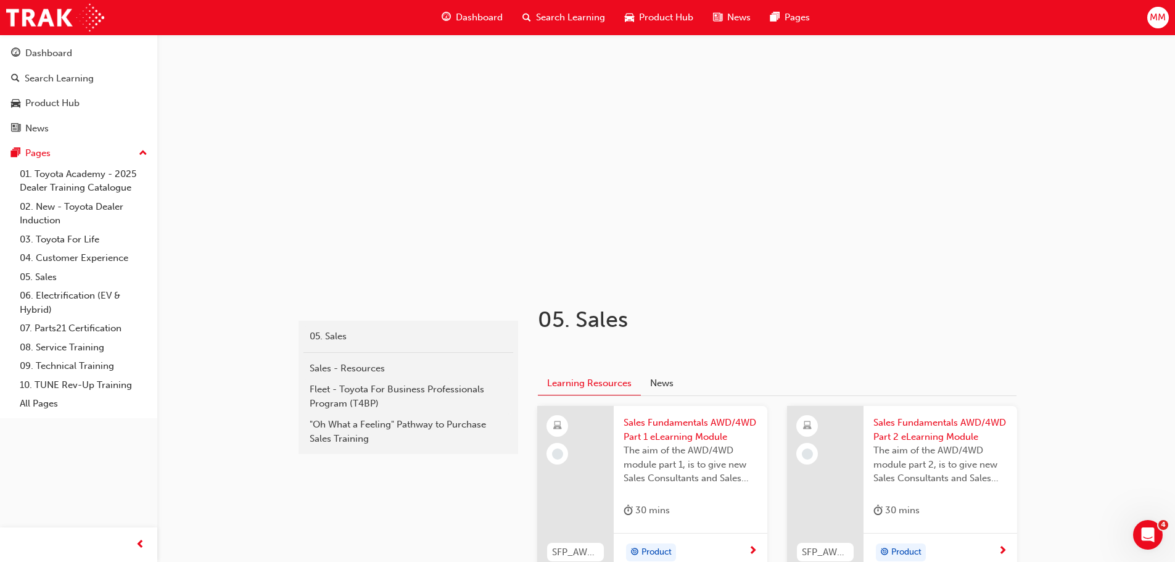
click at [588, 9] on div "Search Learning" at bounding box center [564, 17] width 102 height 25
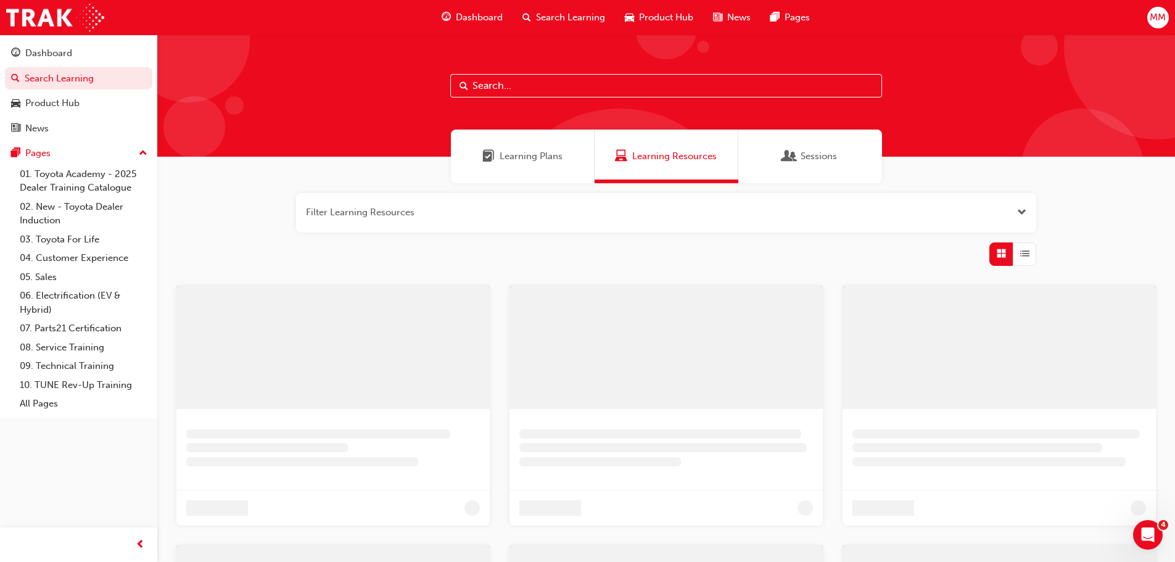
click at [547, 84] on input "text" at bounding box center [666, 85] width 432 height 23
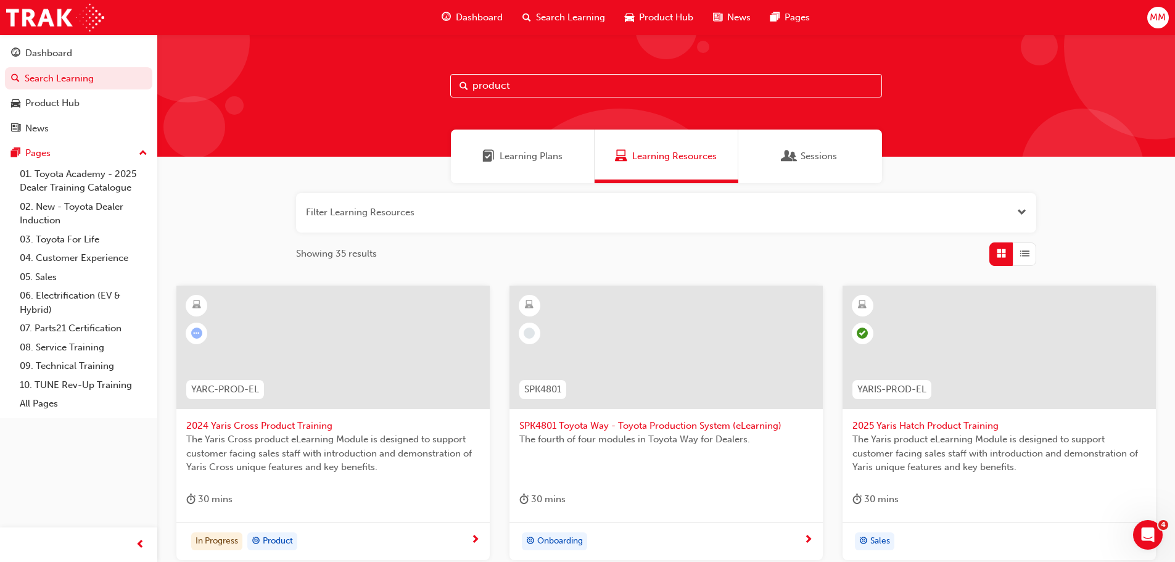
type input "product"
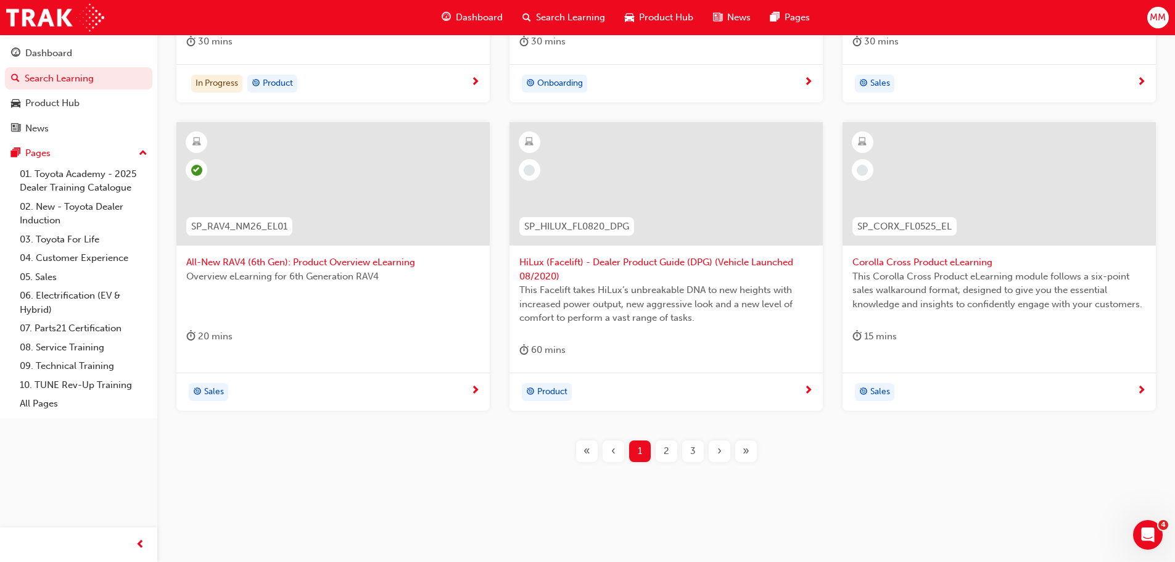
scroll to position [46, 0]
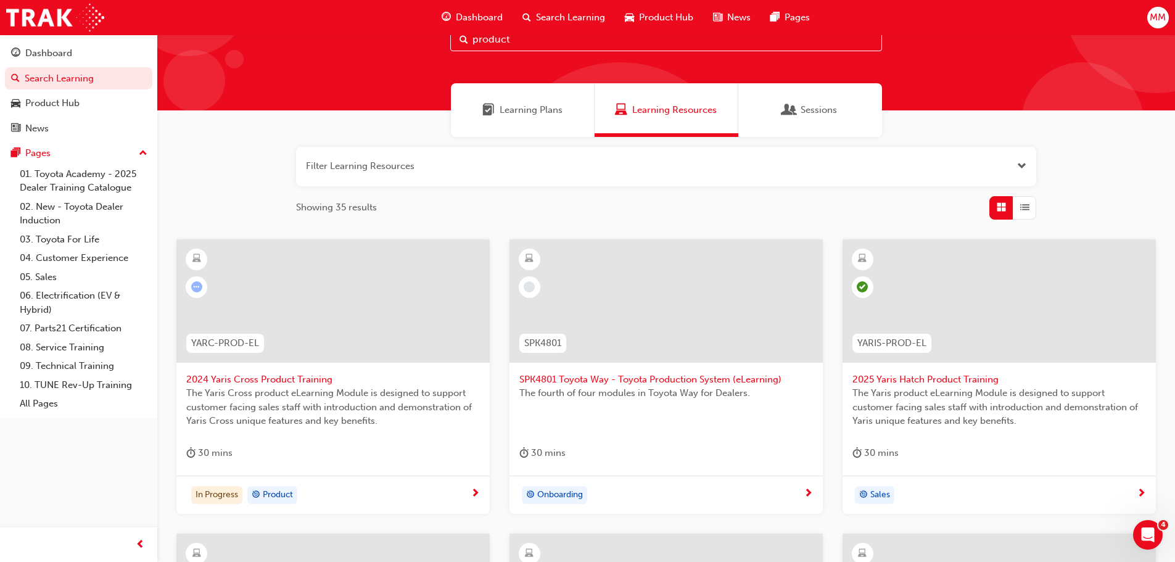
click at [299, 373] on span "2024 Yaris Cross Product Training" at bounding box center [333, 380] width 294 height 14
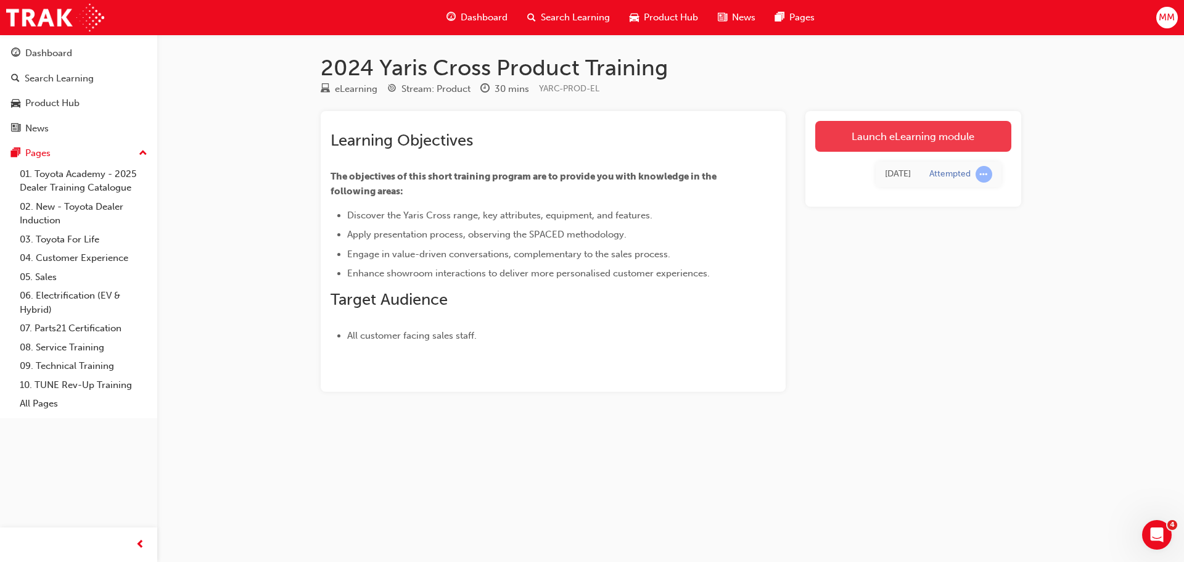
click at [851, 139] on link "Launch eLearning module" at bounding box center [913, 136] width 196 height 31
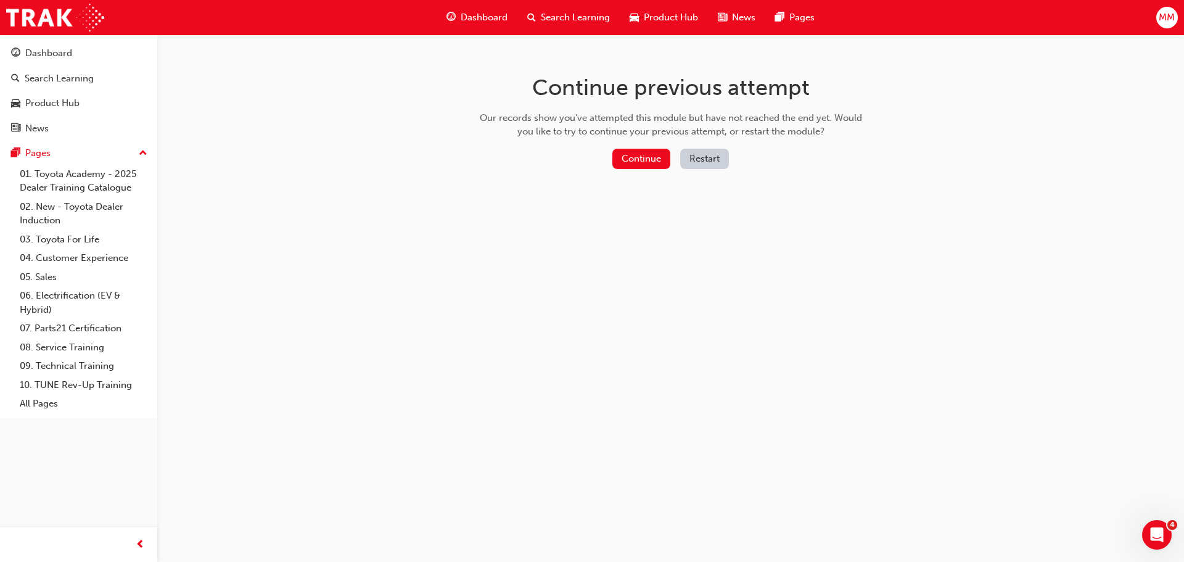
click at [638, 145] on div "Continue previous attempt Our records show you've attempted this module but hav…" at bounding box center [671, 124] width 401 height 179
click at [635, 152] on button "Continue" at bounding box center [642, 159] width 58 height 20
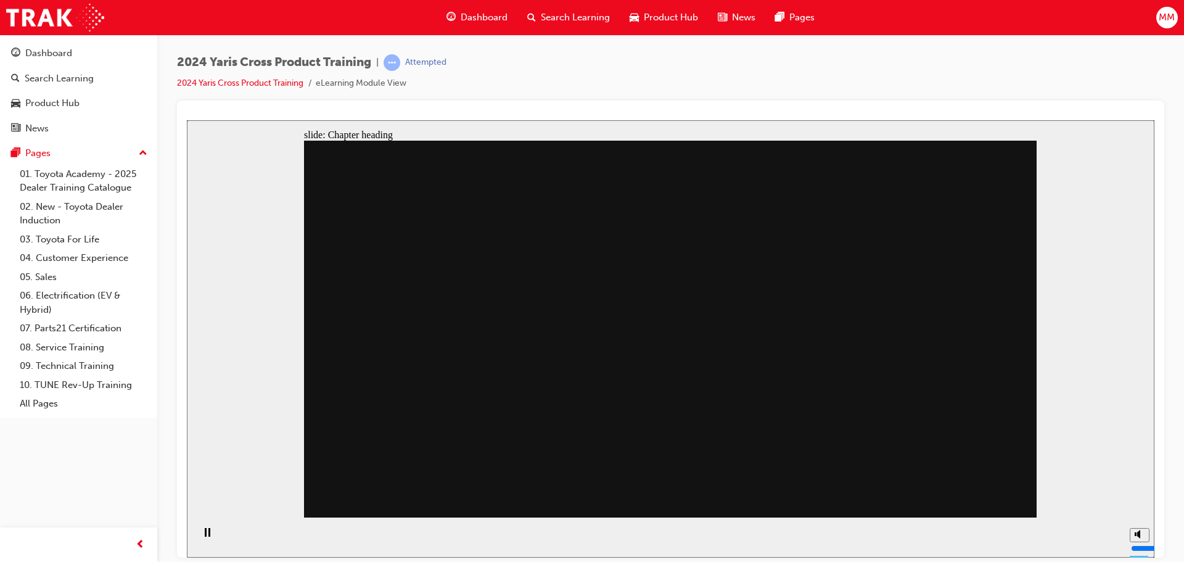
drag, startPoint x: 777, startPoint y: 239, endPoint x: 764, endPoint y: 250, distance: 16.6
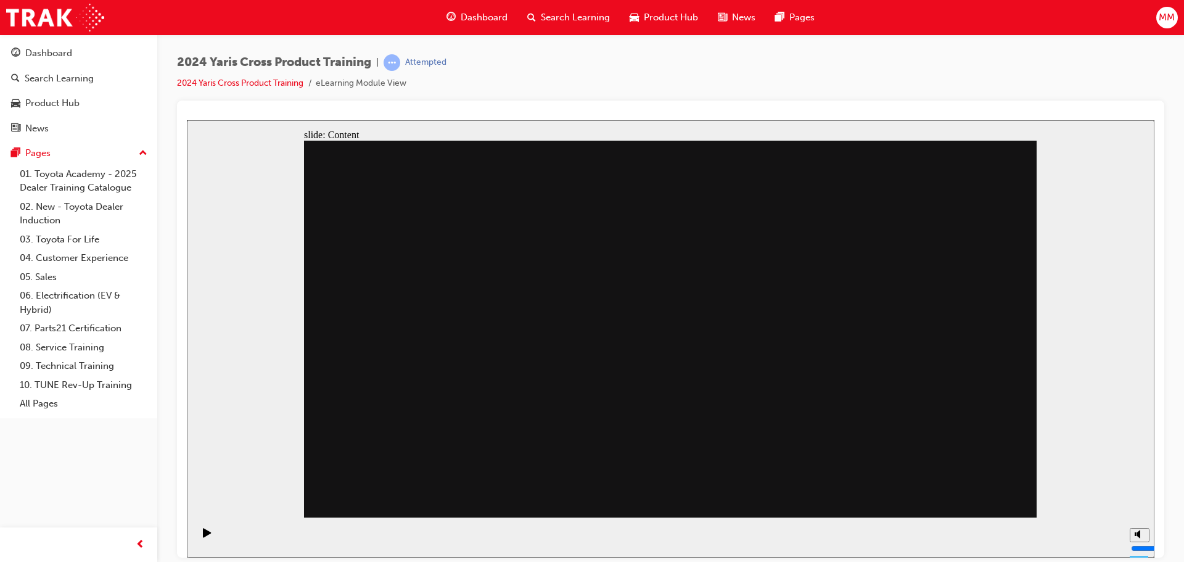
drag, startPoint x: 661, startPoint y: 403, endPoint x: 660, endPoint y: 410, distance: 6.2
drag, startPoint x: 819, startPoint y: 384, endPoint x: 823, endPoint y: 391, distance: 8.0
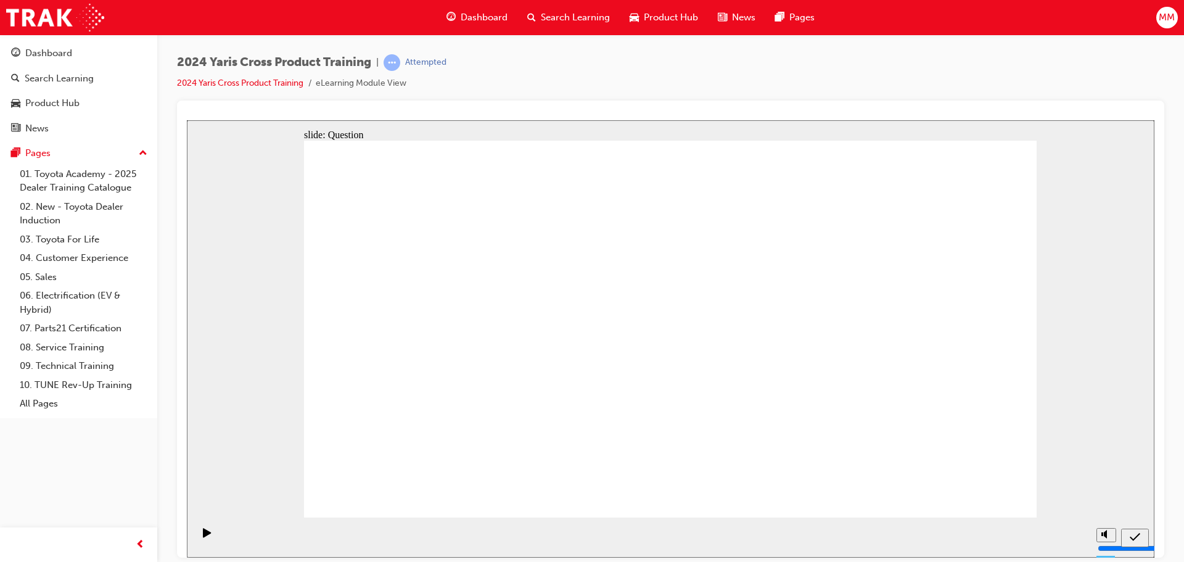
radio input "false"
radio input "true"
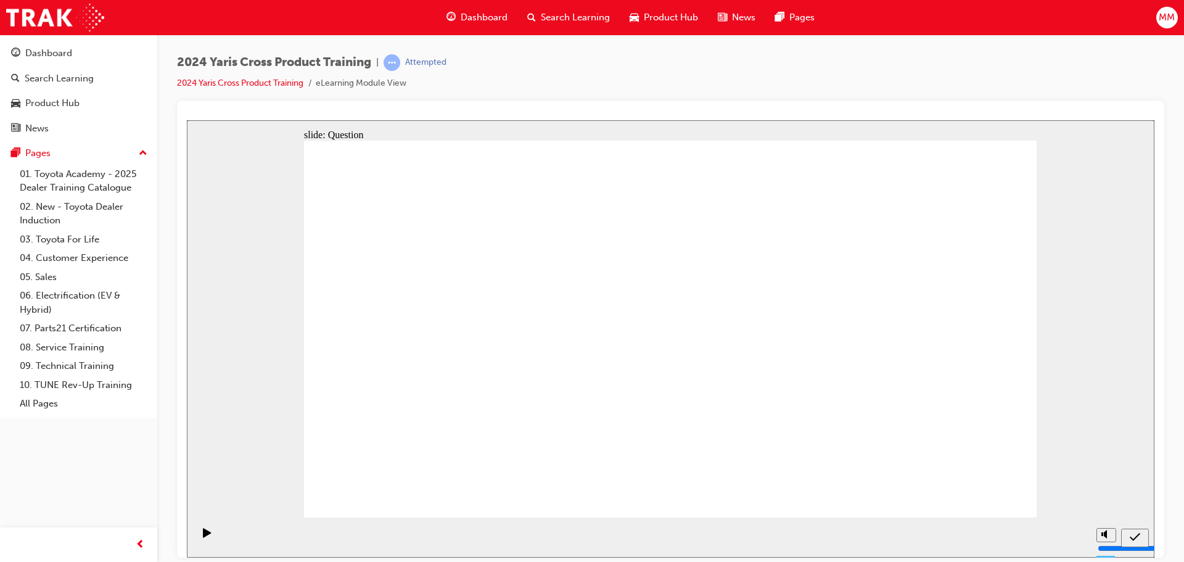
radio input "true"
drag, startPoint x: 953, startPoint y: 481, endPoint x: 959, endPoint y: 489, distance: 10.1
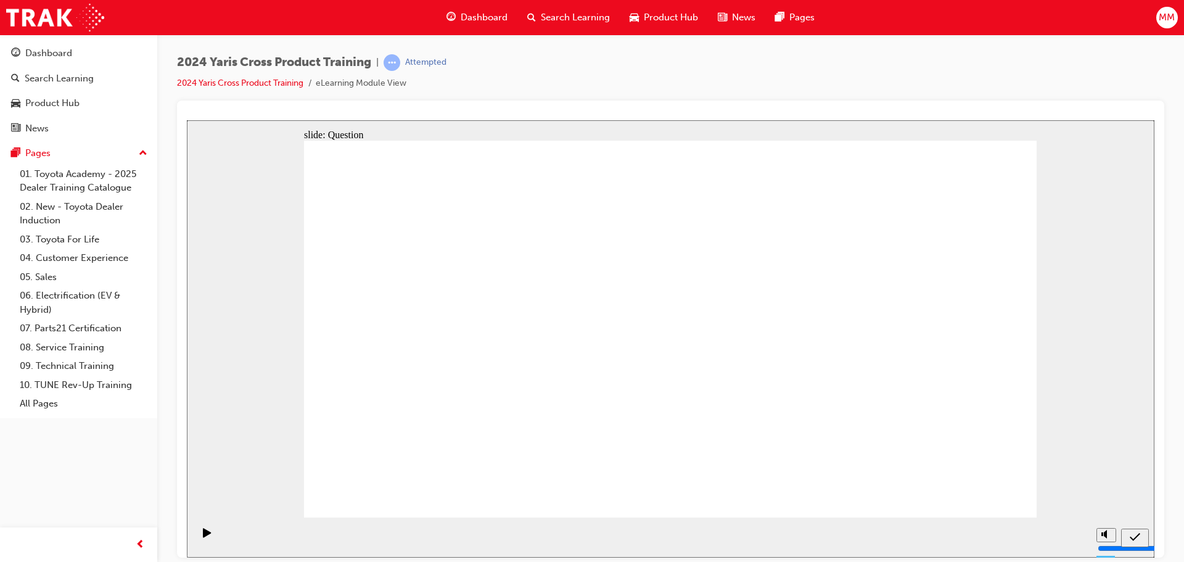
checkbox input "true"
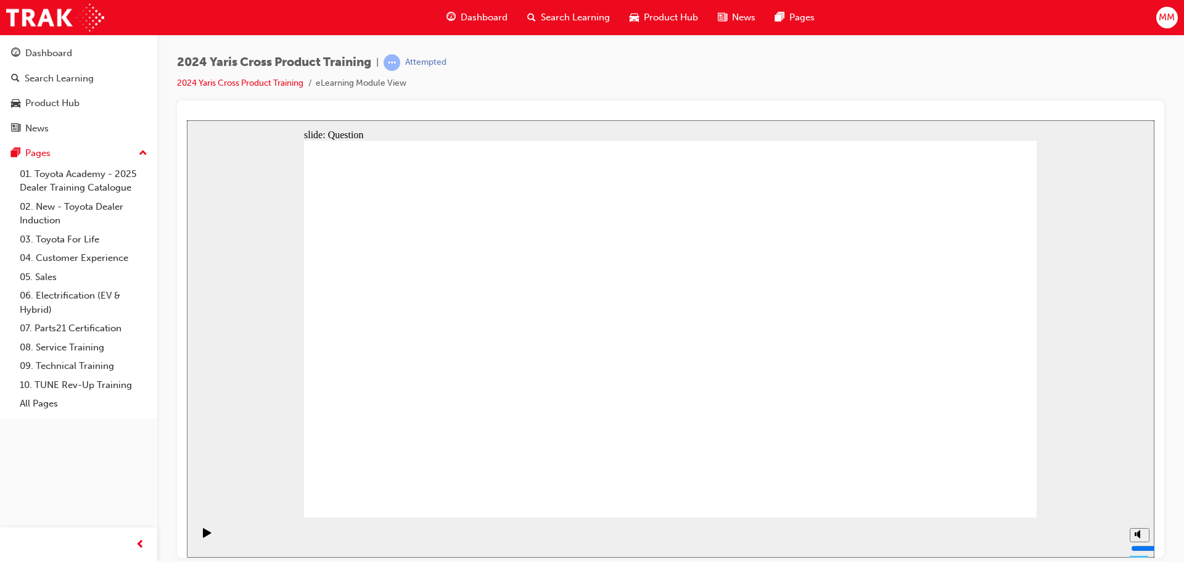
checkbox input "false"
checkbox input "true"
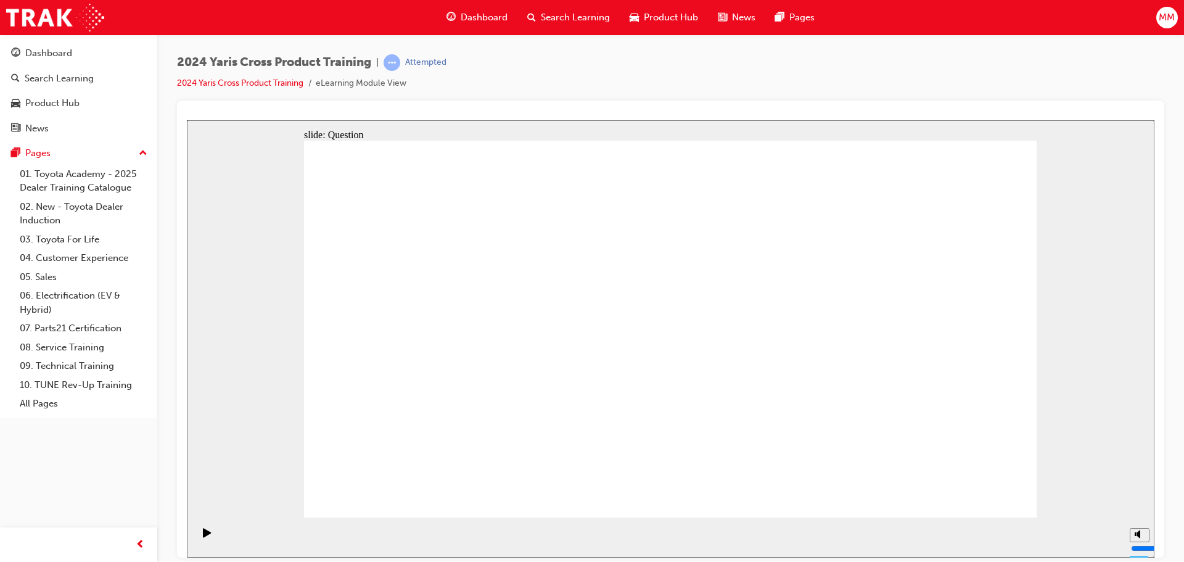
radio input "true"
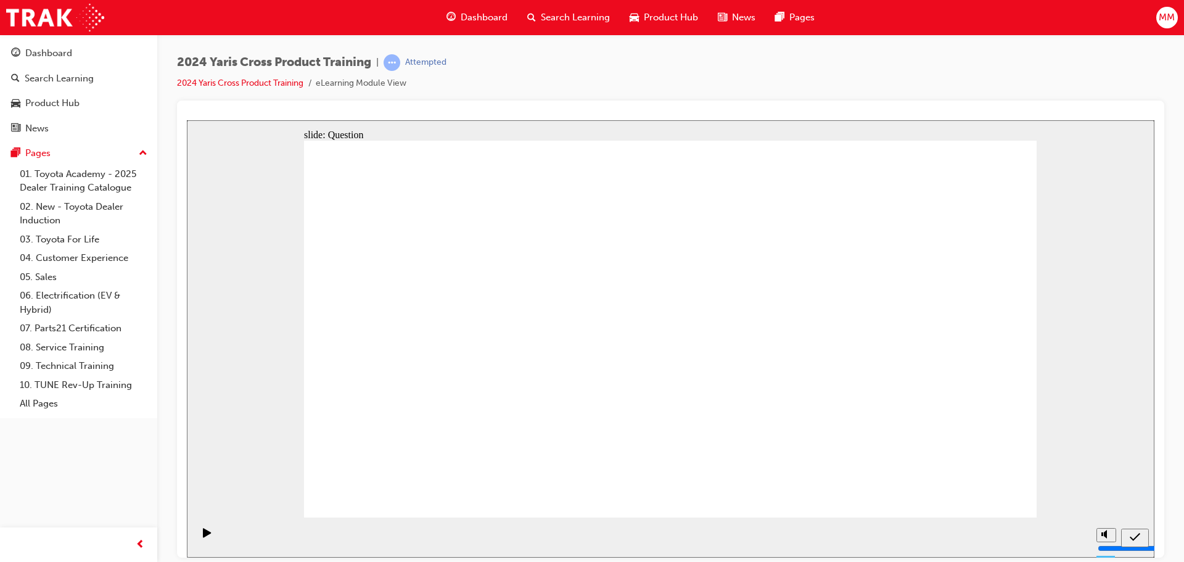
drag, startPoint x: 769, startPoint y: 325, endPoint x: 480, endPoint y: 453, distance: 315.9
drag, startPoint x: 914, startPoint y: 295, endPoint x: 592, endPoint y: 426, distance: 347.3
drag, startPoint x: 593, startPoint y: 305, endPoint x: 875, endPoint y: 416, distance: 302.2
drag, startPoint x: 466, startPoint y: 296, endPoint x: 745, endPoint y: 409, distance: 300.2
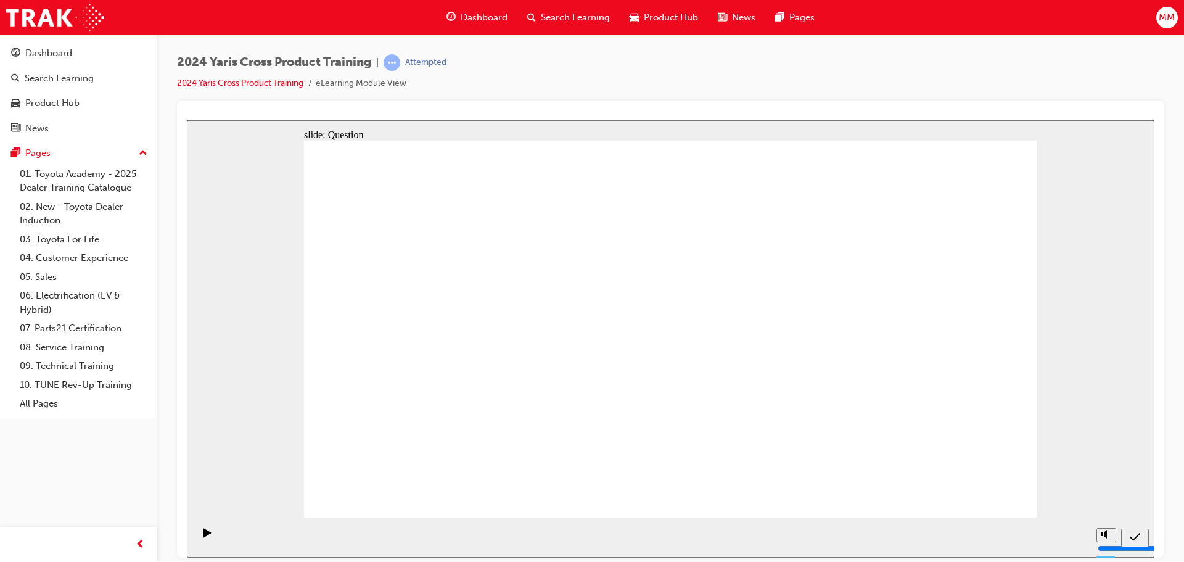
radio input "true"
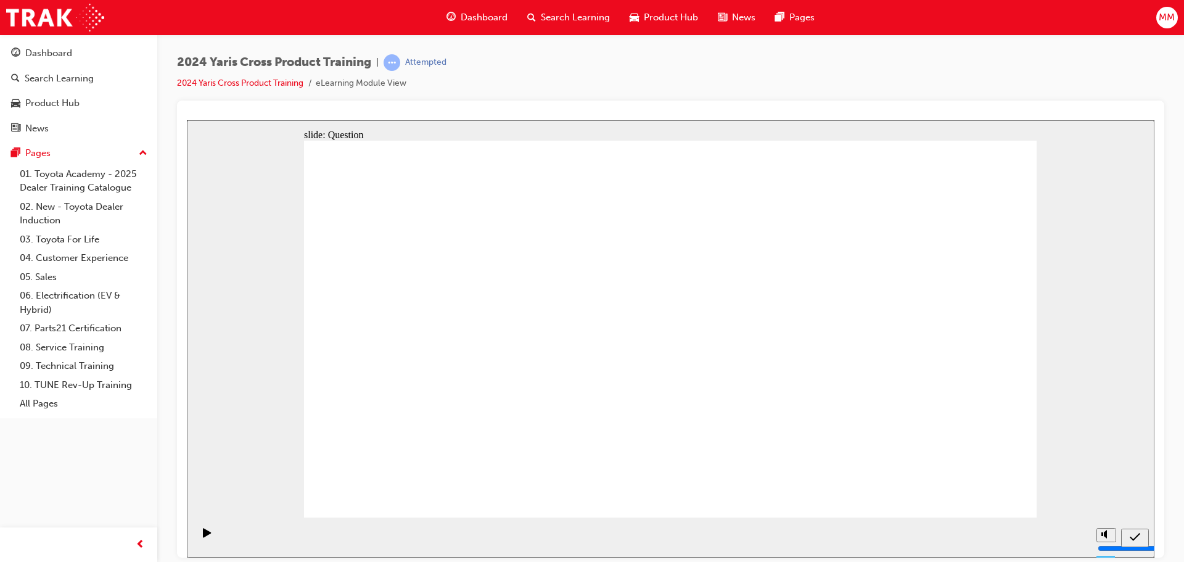
radio input "true"
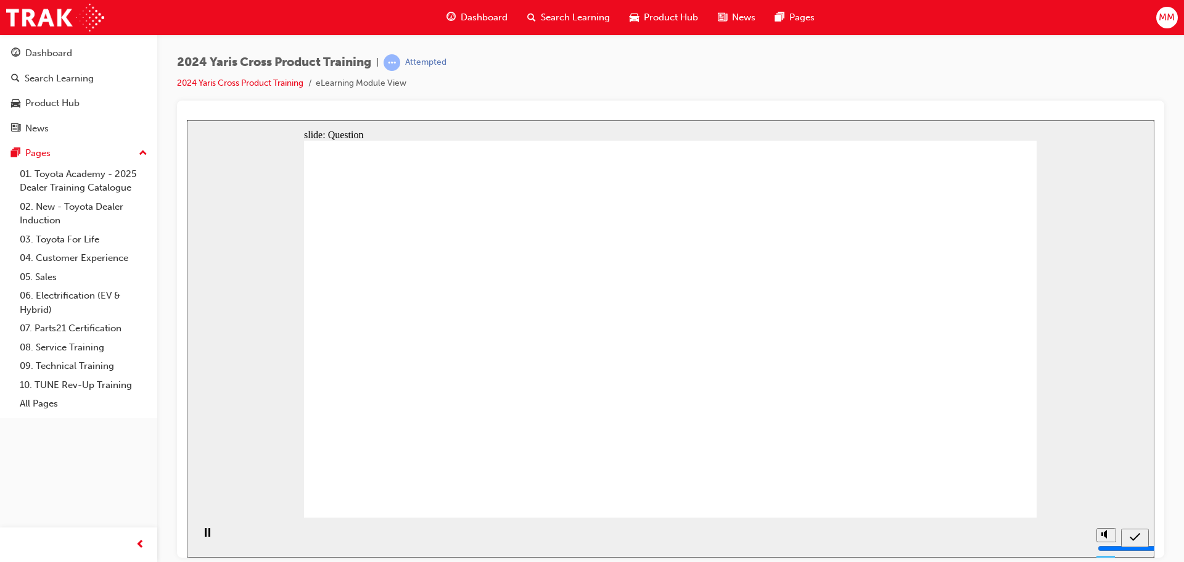
checkbox input "true"
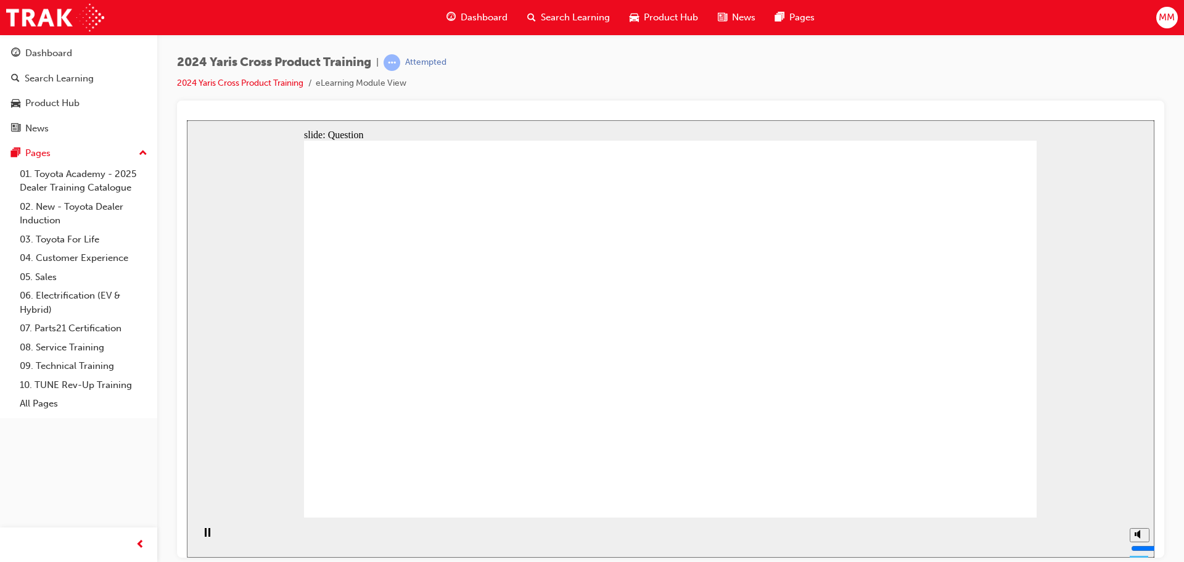
drag, startPoint x: 774, startPoint y: 344, endPoint x: 781, endPoint y: 344, distance: 7.4
radio input "true"
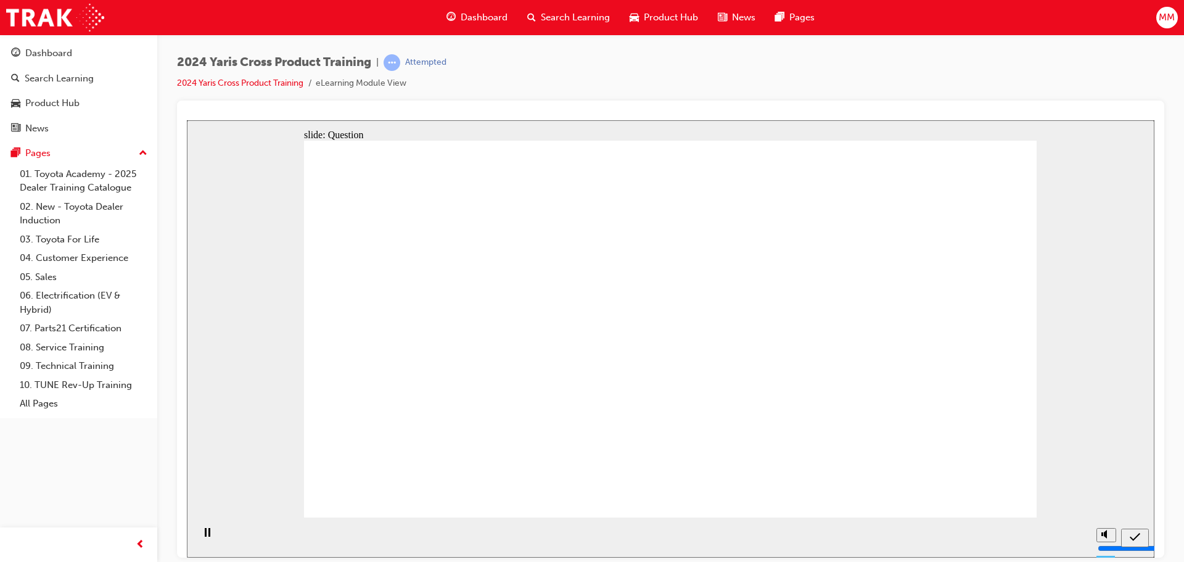
drag, startPoint x: 740, startPoint y: 310, endPoint x: 472, endPoint y: 432, distance: 294.5
drag, startPoint x: 555, startPoint y: 315, endPoint x: 836, endPoint y: 448, distance: 311.0
drag, startPoint x: 899, startPoint y: 275, endPoint x: 580, endPoint y: 394, distance: 340.4
drag, startPoint x: 478, startPoint y: 300, endPoint x: 757, endPoint y: 429, distance: 307.2
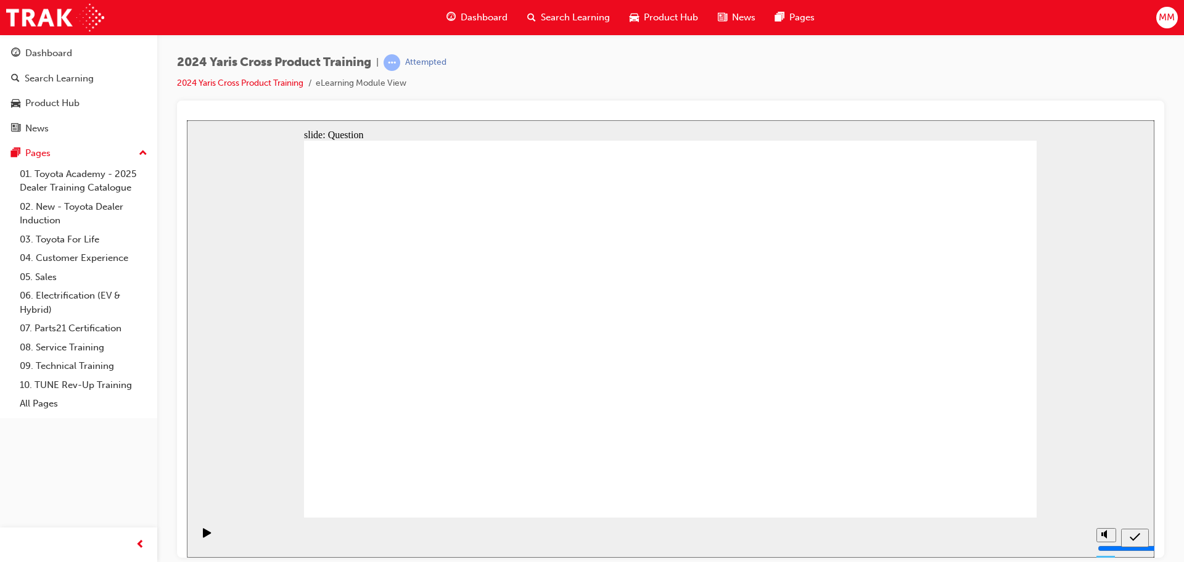
radio input "true"
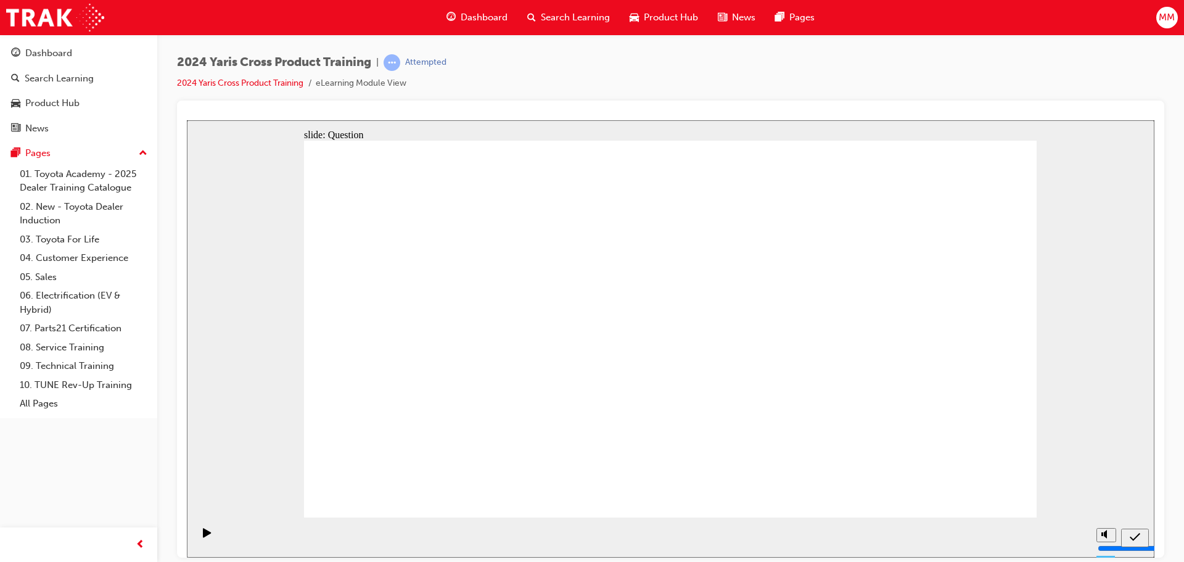
drag, startPoint x: 729, startPoint y: 349, endPoint x: 766, endPoint y: 334, distance: 39.9
radio input "true"
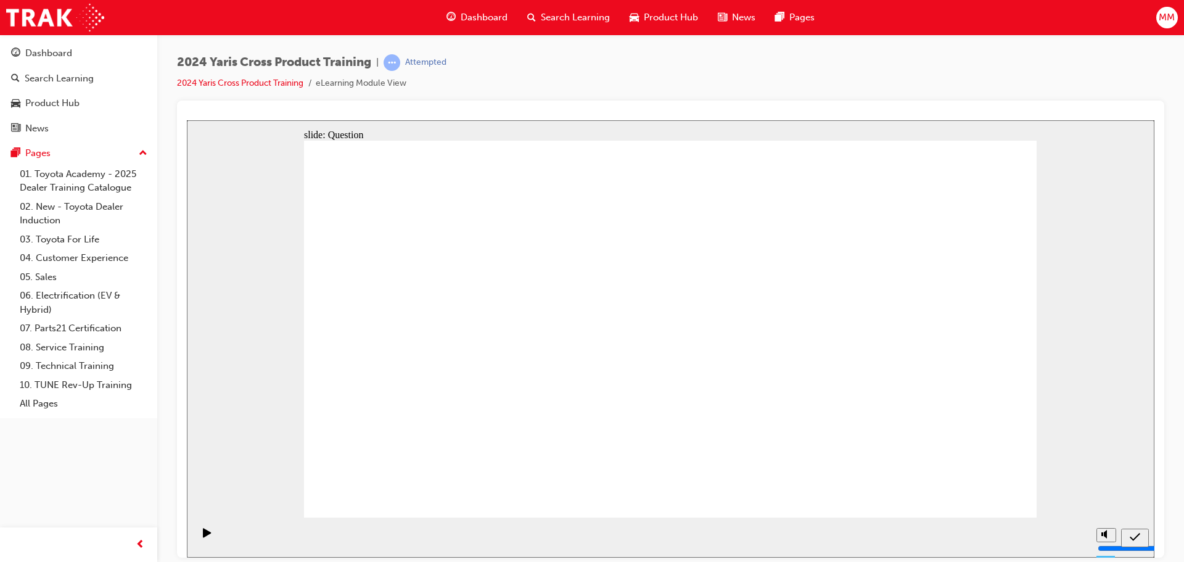
checkbox input "true"
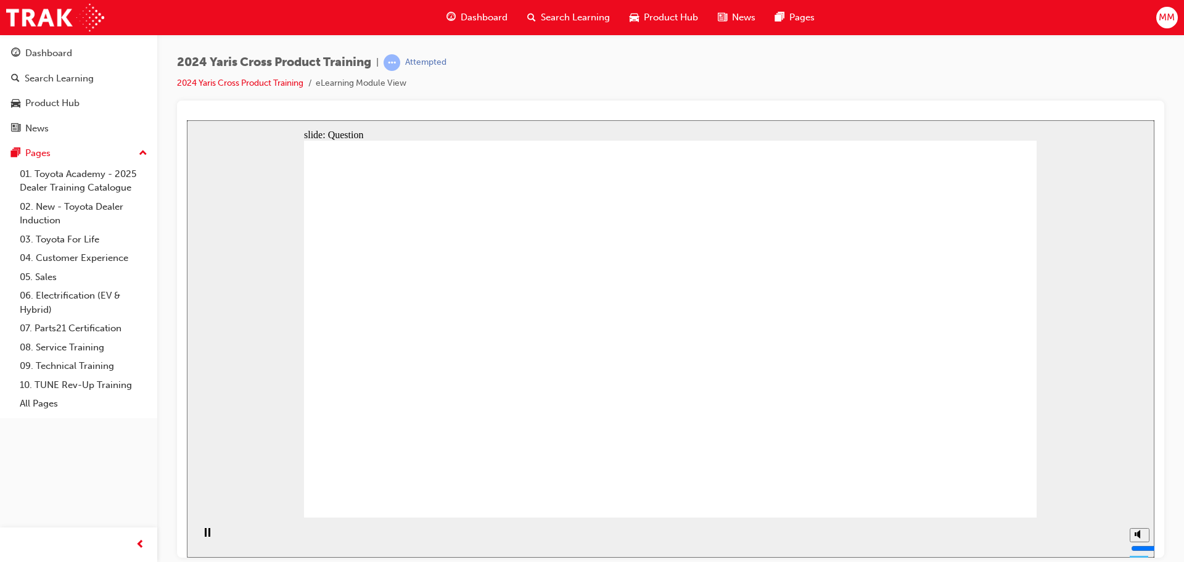
radio input "true"
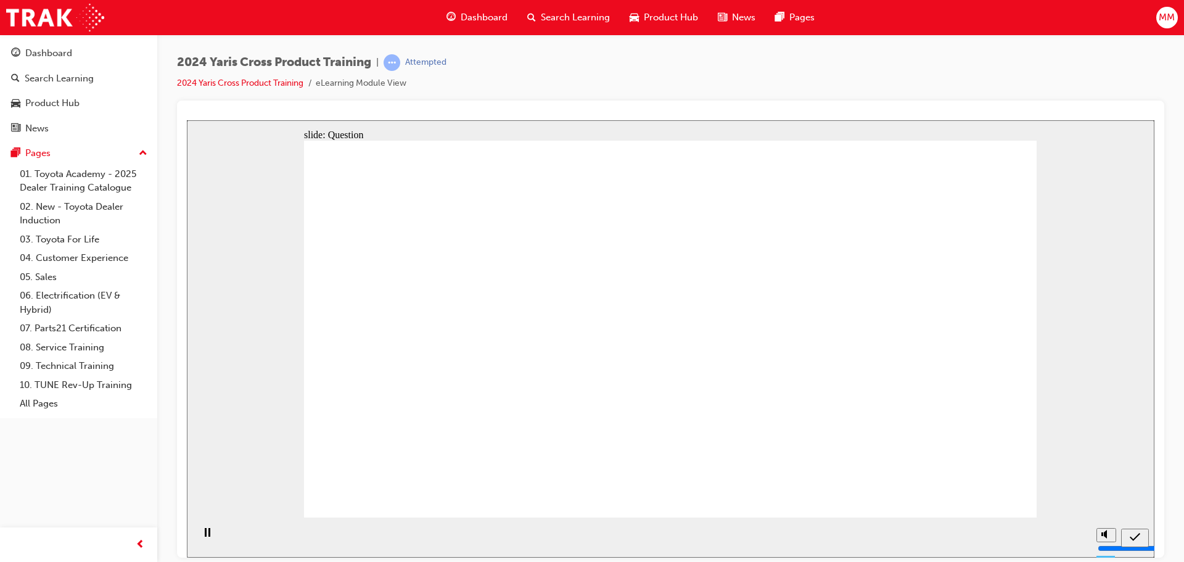
drag, startPoint x: 907, startPoint y: 295, endPoint x: 627, endPoint y: 429, distance: 310.7
drag, startPoint x: 752, startPoint y: 292, endPoint x: 474, endPoint y: 427, distance: 308.7
drag, startPoint x: 456, startPoint y: 313, endPoint x: 704, endPoint y: 439, distance: 277.2
drag, startPoint x: 595, startPoint y: 303, endPoint x: 866, endPoint y: 427, distance: 298.1
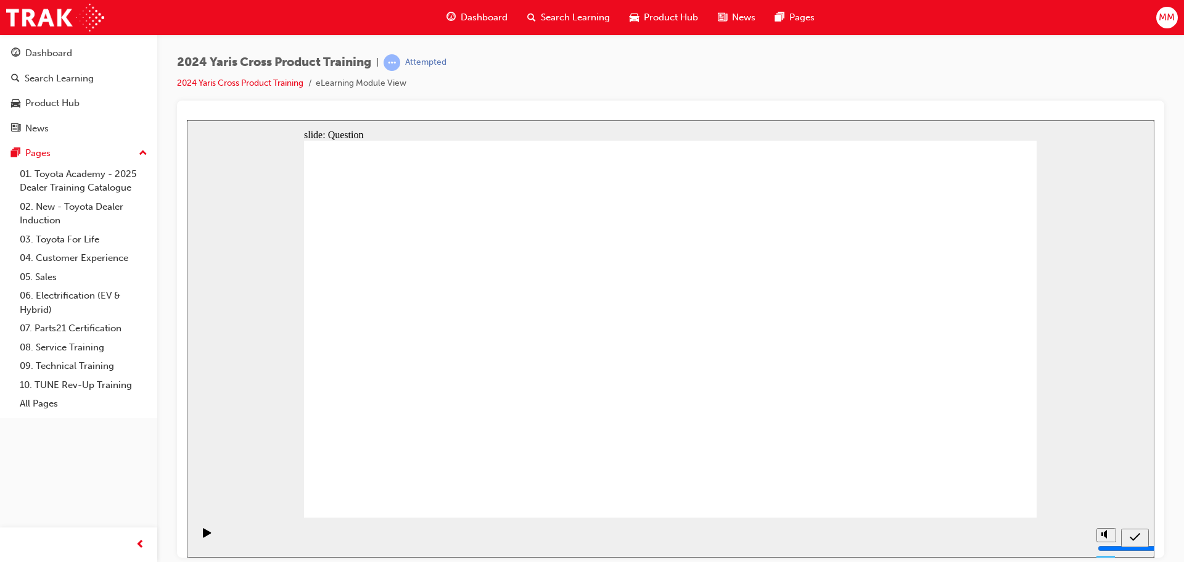
radio input "true"
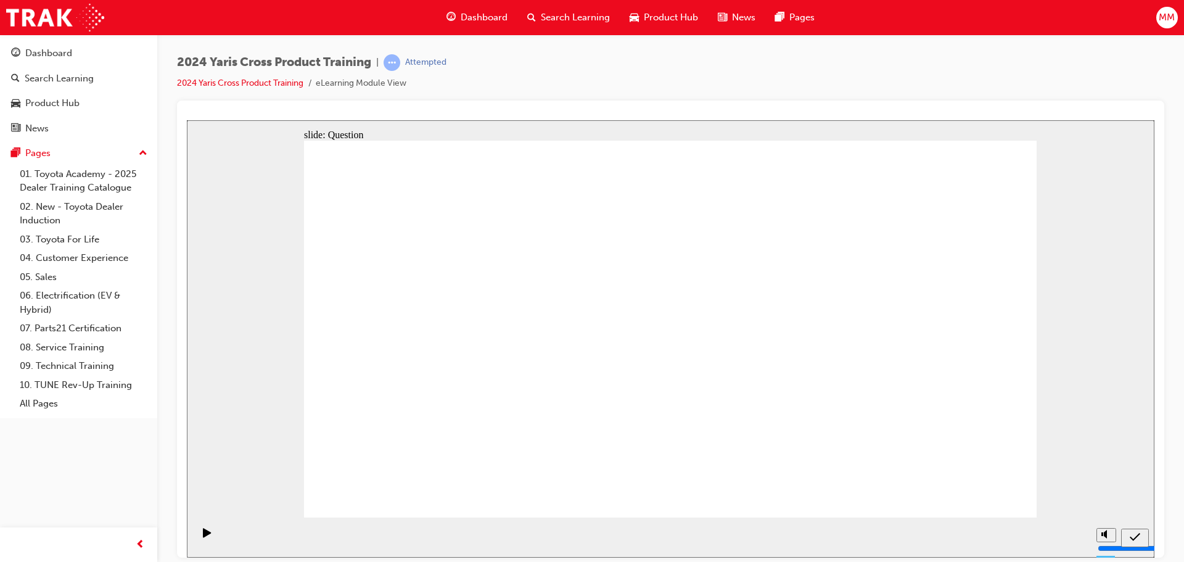
drag, startPoint x: 767, startPoint y: 318, endPoint x: 777, endPoint y: 385, distance: 68.0
radio input "true"
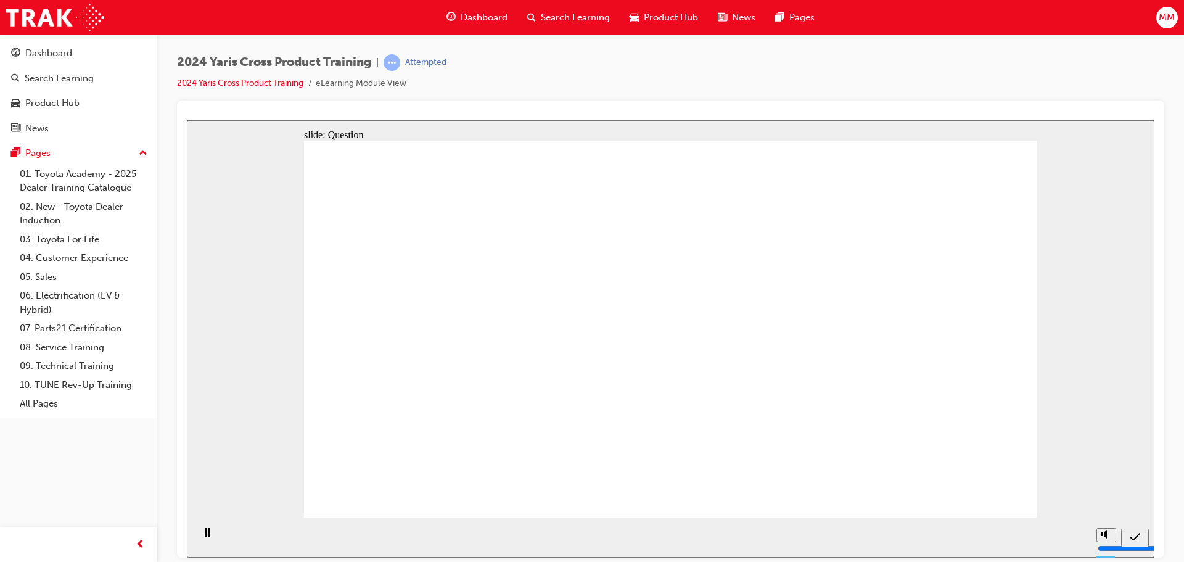
checkbox input "true"
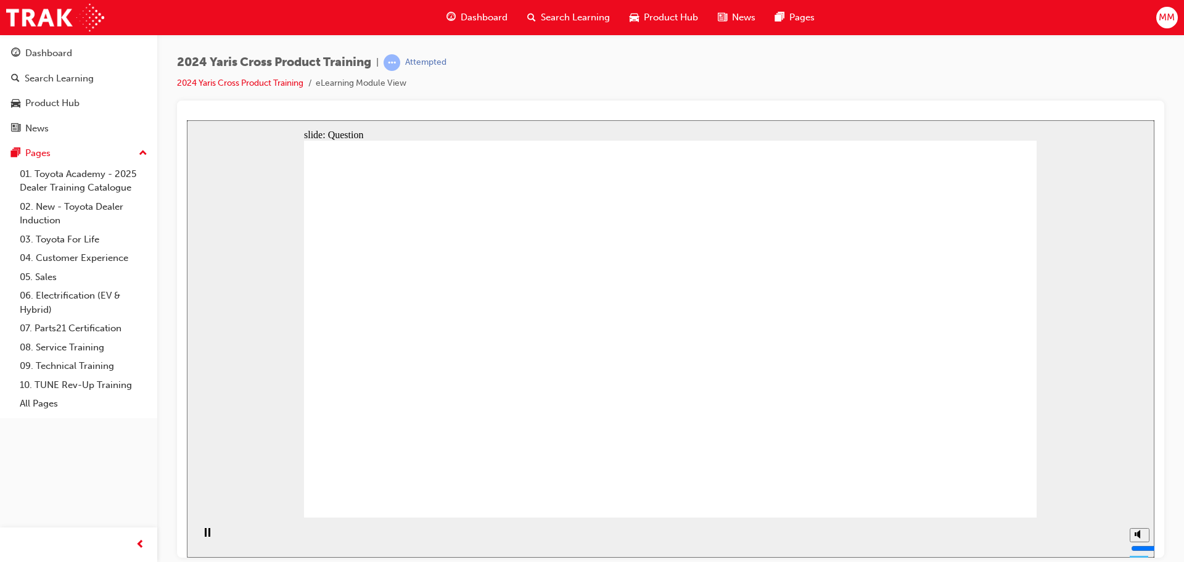
checkbox input "true"
radio input "true"
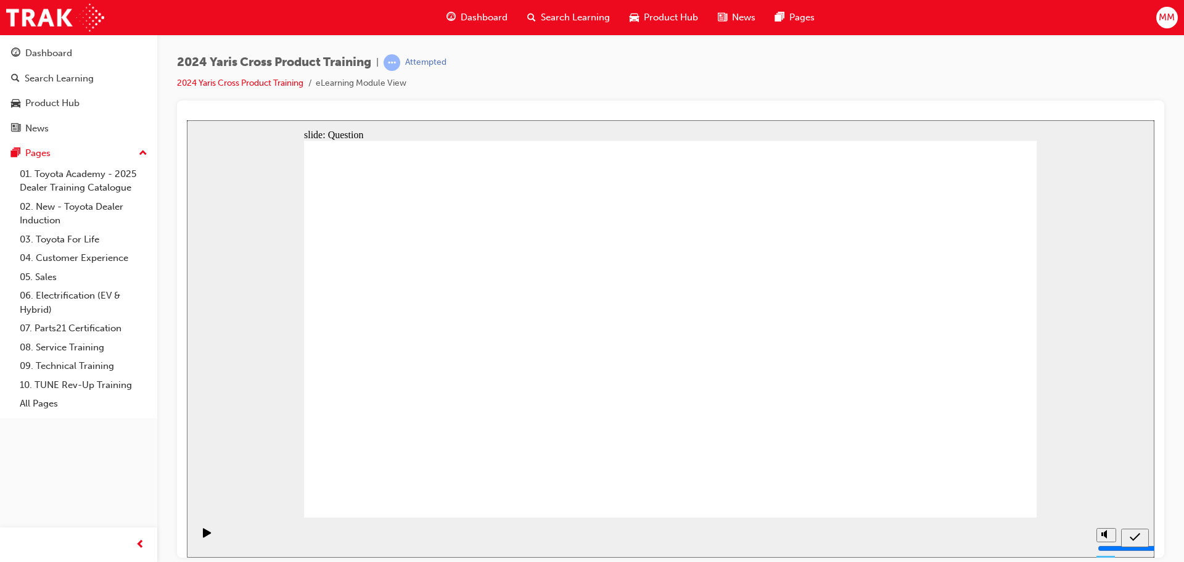
drag, startPoint x: 754, startPoint y: 293, endPoint x: 469, endPoint y: 420, distance: 312.0
drag, startPoint x: 928, startPoint y: 300, endPoint x: 653, endPoint y: 417, distance: 298.8
drag, startPoint x: 437, startPoint y: 291, endPoint x: 674, endPoint y: 383, distance: 254.1
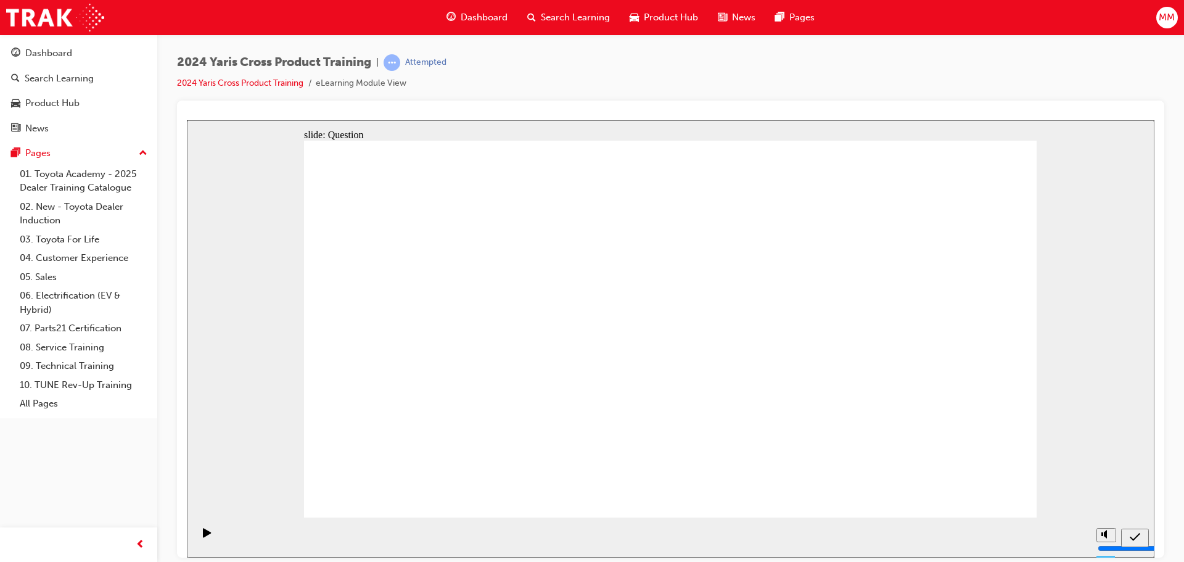
drag, startPoint x: 593, startPoint y: 299, endPoint x: 877, endPoint y: 415, distance: 306.8
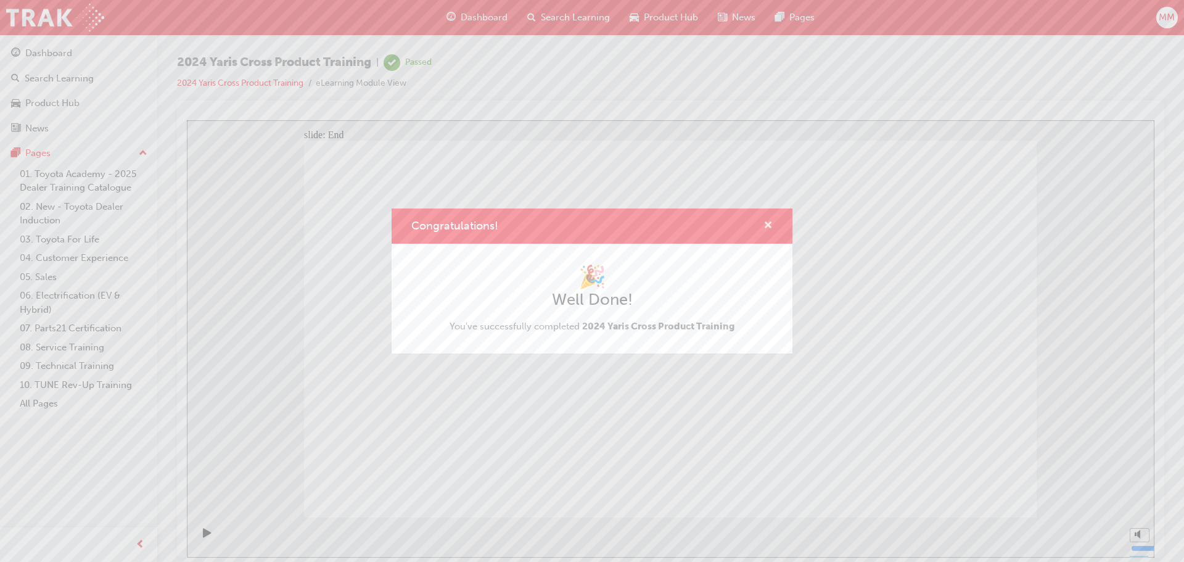
click at [766, 225] on span "cross-icon" at bounding box center [768, 226] width 9 height 11
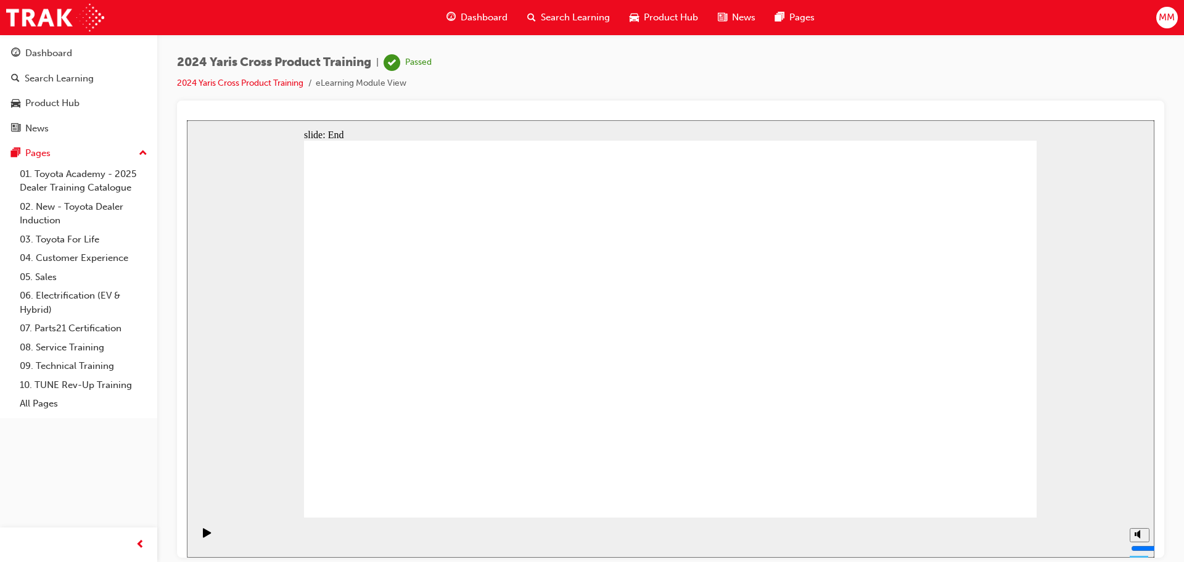
click at [139, 154] on div "Pages" at bounding box center [78, 153] width 147 height 23
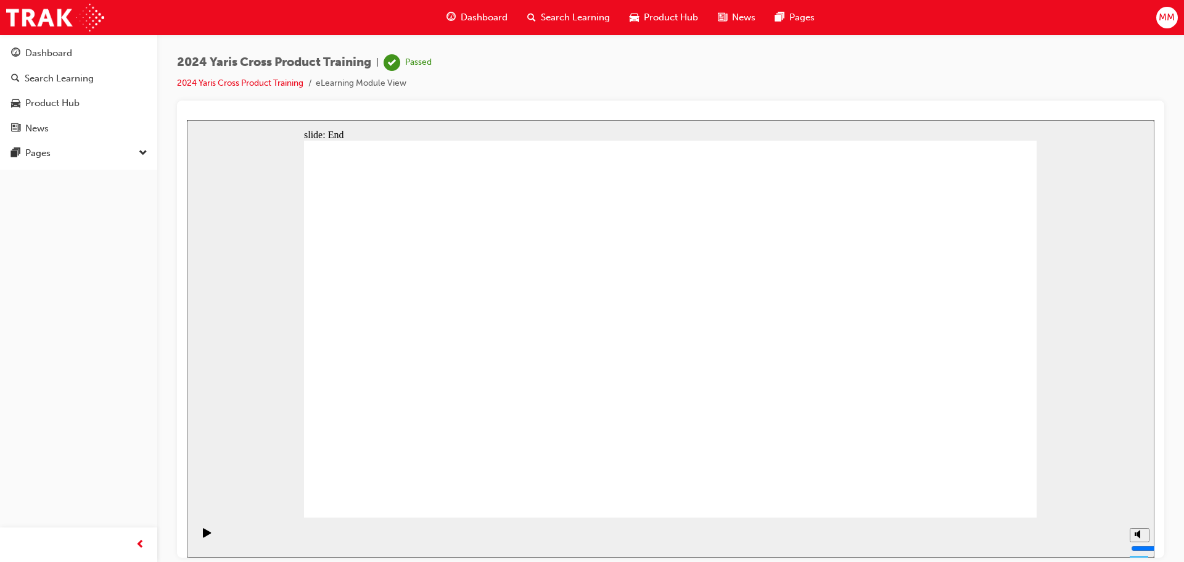
click at [139, 159] on span "down-icon" at bounding box center [143, 154] width 9 height 16
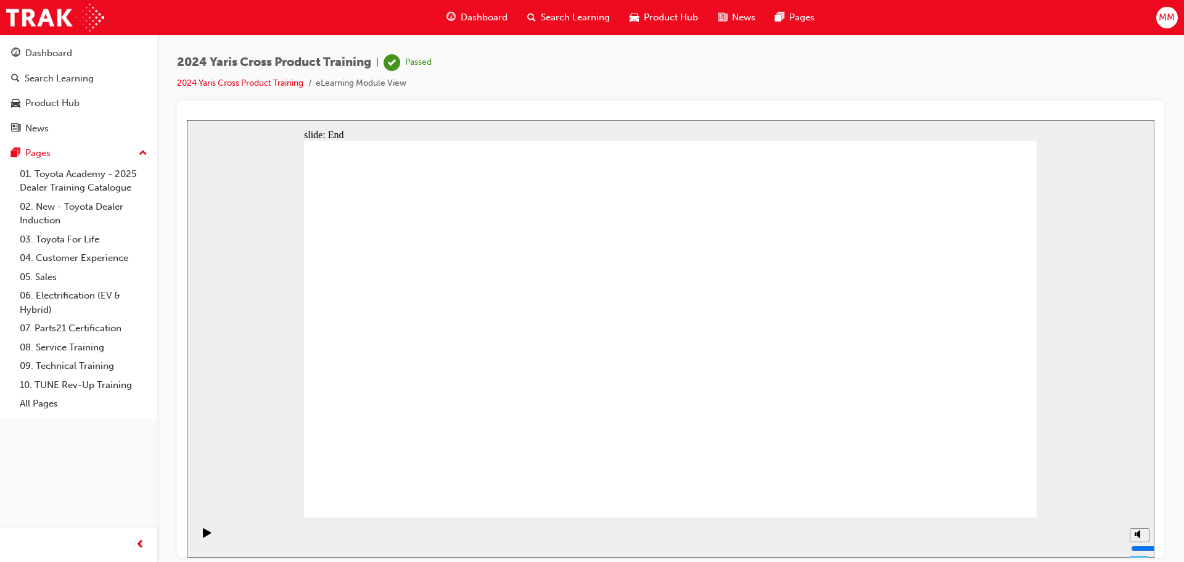
click at [139, 159] on span "up-icon" at bounding box center [143, 154] width 9 height 16
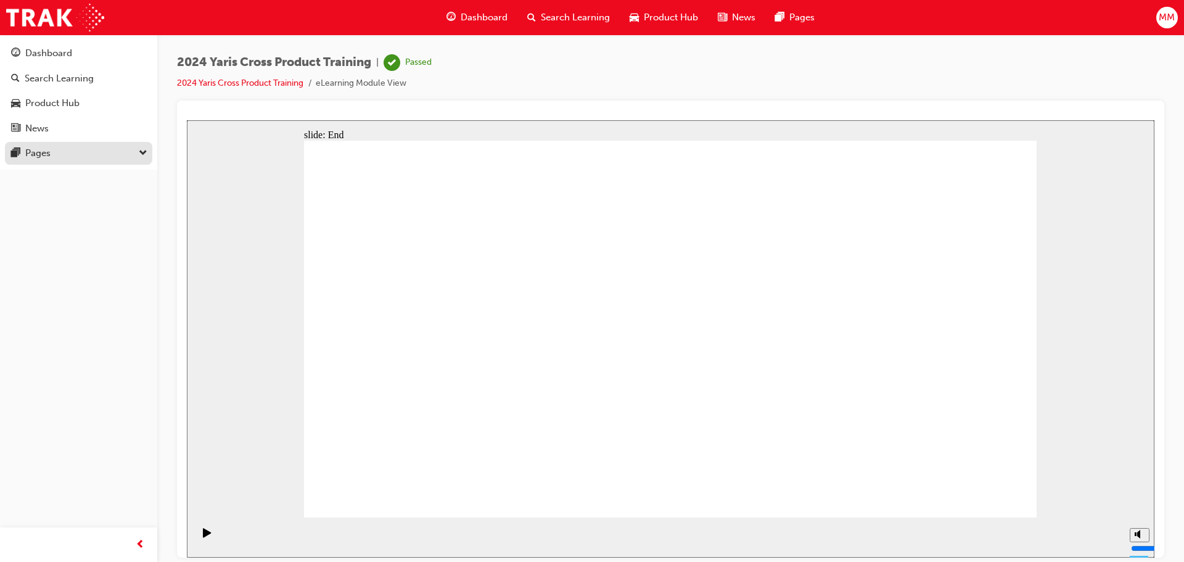
click at [94, 159] on div "Pages" at bounding box center [78, 153] width 135 height 15
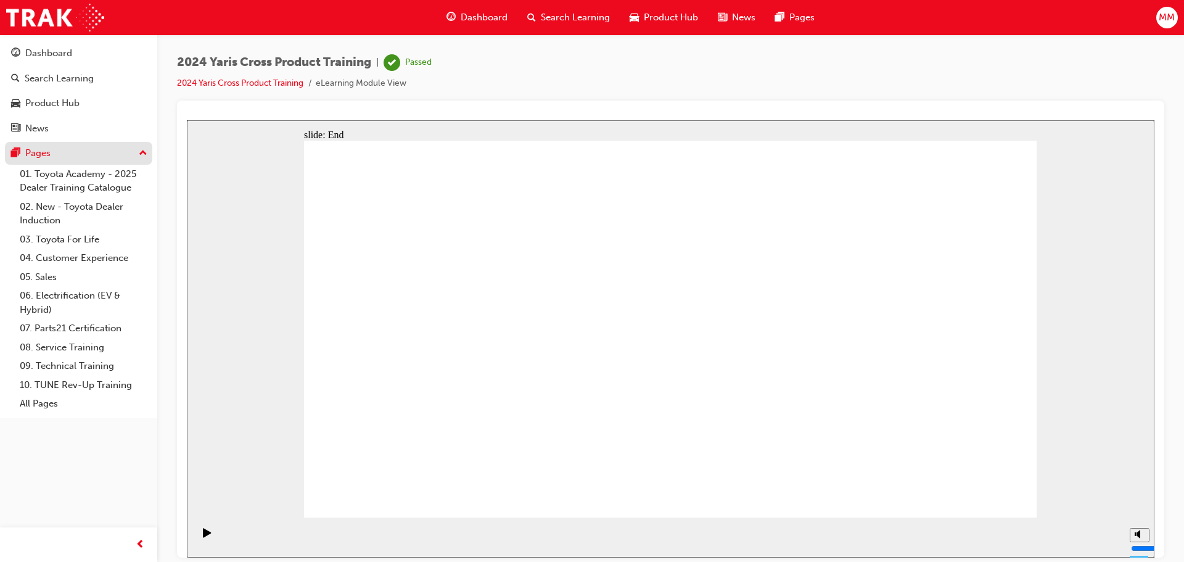
click at [94, 159] on div "Pages" at bounding box center [78, 153] width 135 height 15
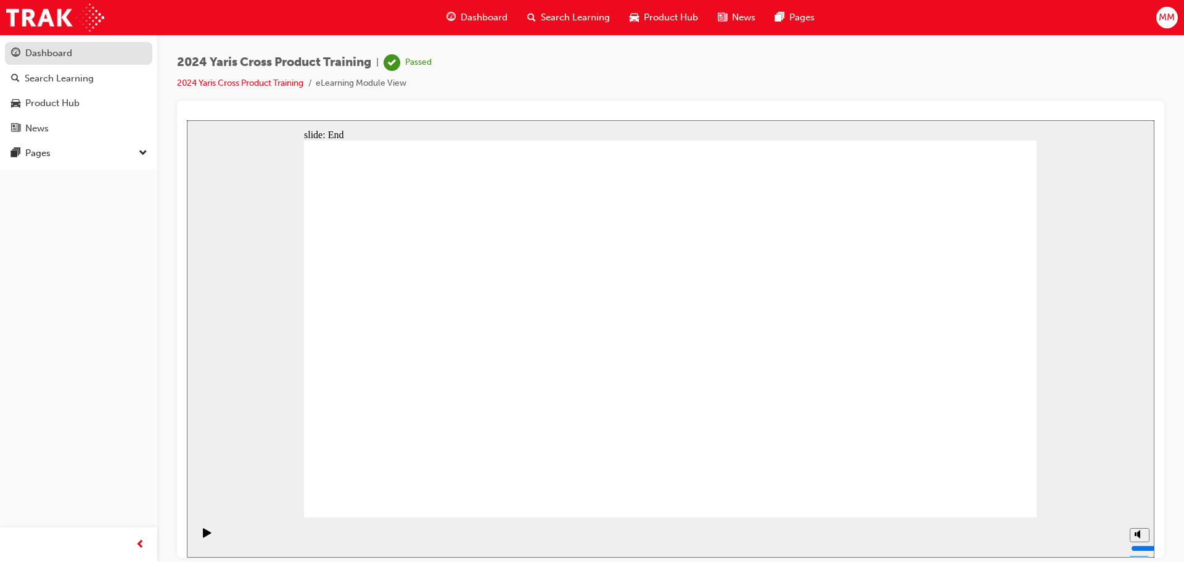
click at [51, 51] on div "Dashboard" at bounding box center [48, 53] width 47 height 14
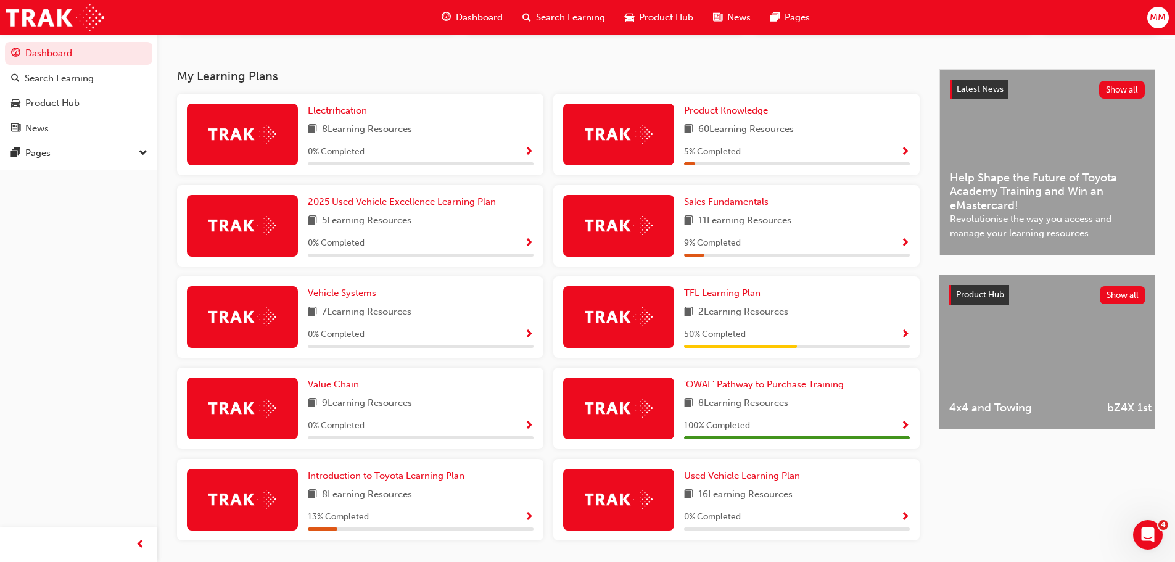
scroll to position [289, 0]
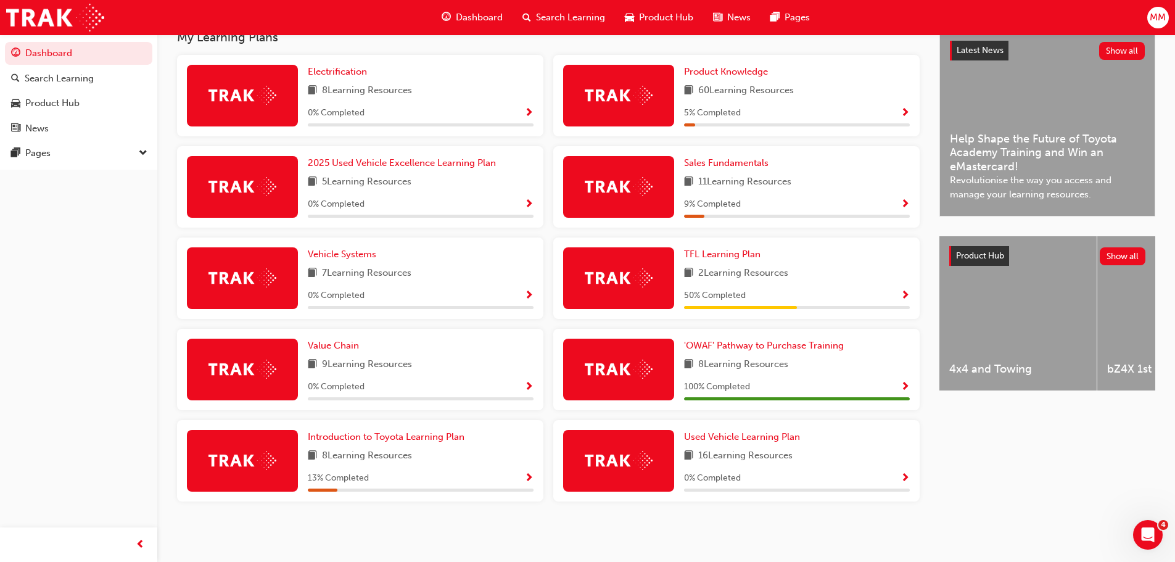
click at [650, 291] on div at bounding box center [618, 278] width 111 height 62
click at [713, 249] on span "TFL Learning Plan" at bounding box center [722, 254] width 76 height 11
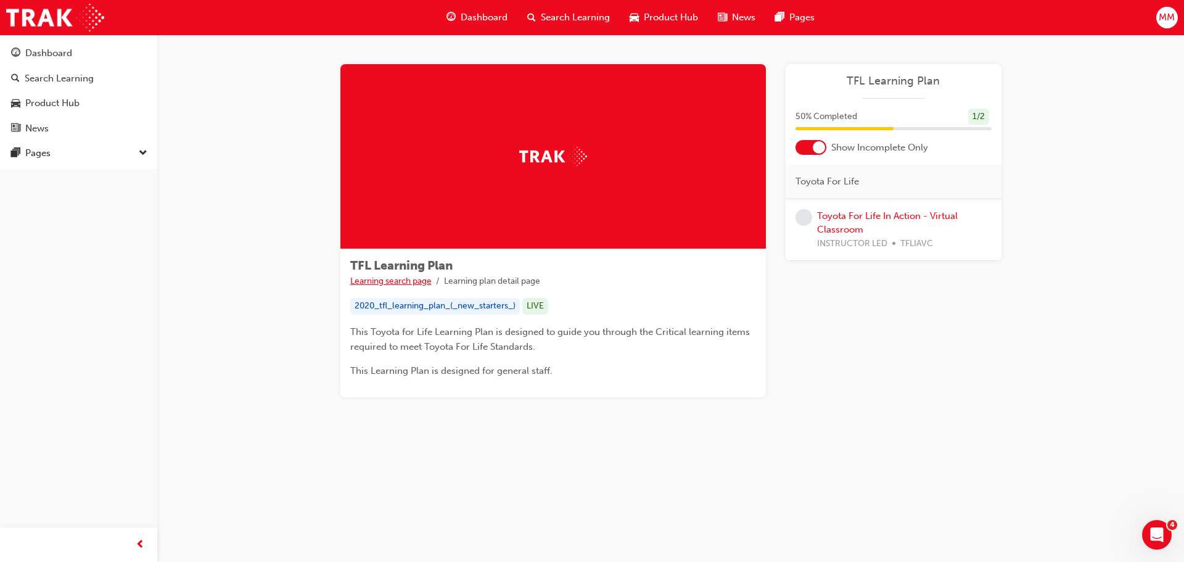
click at [408, 278] on link "Learning search page" at bounding box center [390, 281] width 81 height 10
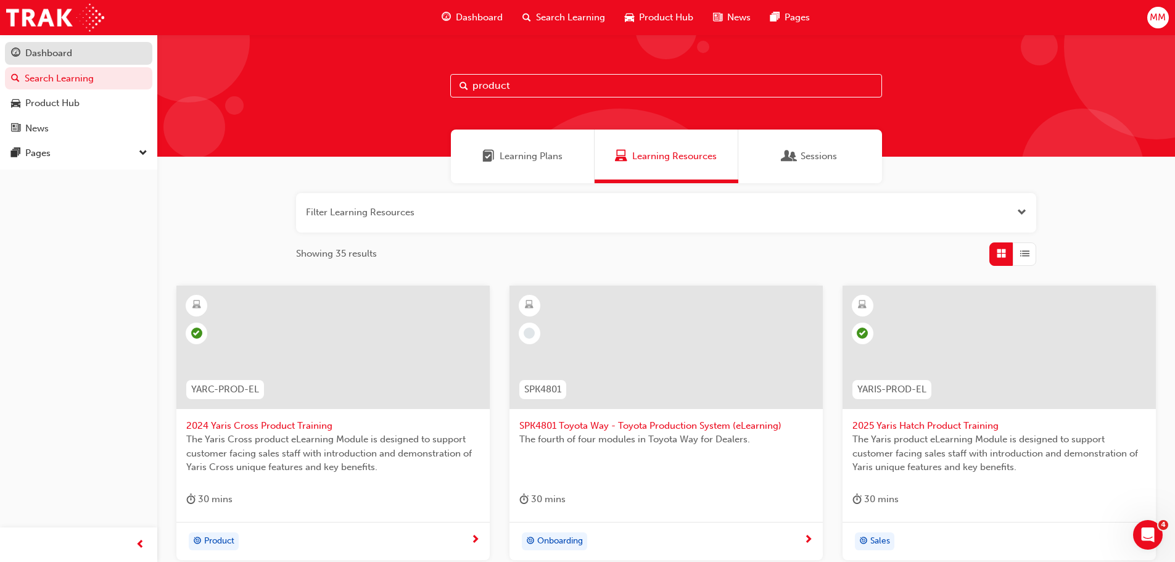
click at [97, 59] on div "Dashboard" at bounding box center [78, 53] width 135 height 15
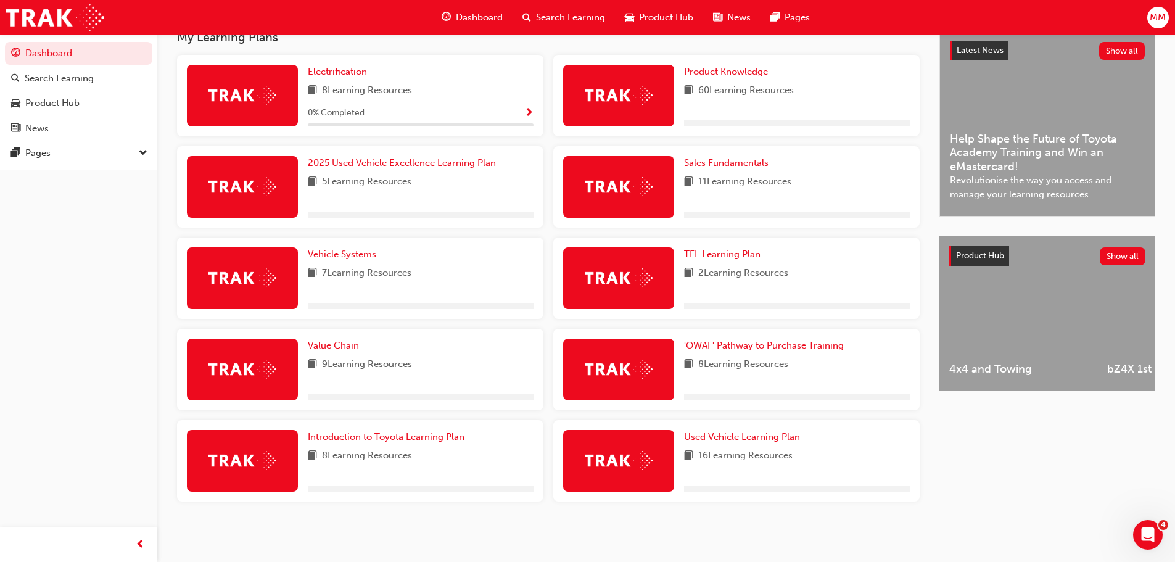
scroll to position [289, 0]
